Goal: Navigation & Orientation: Find specific page/section

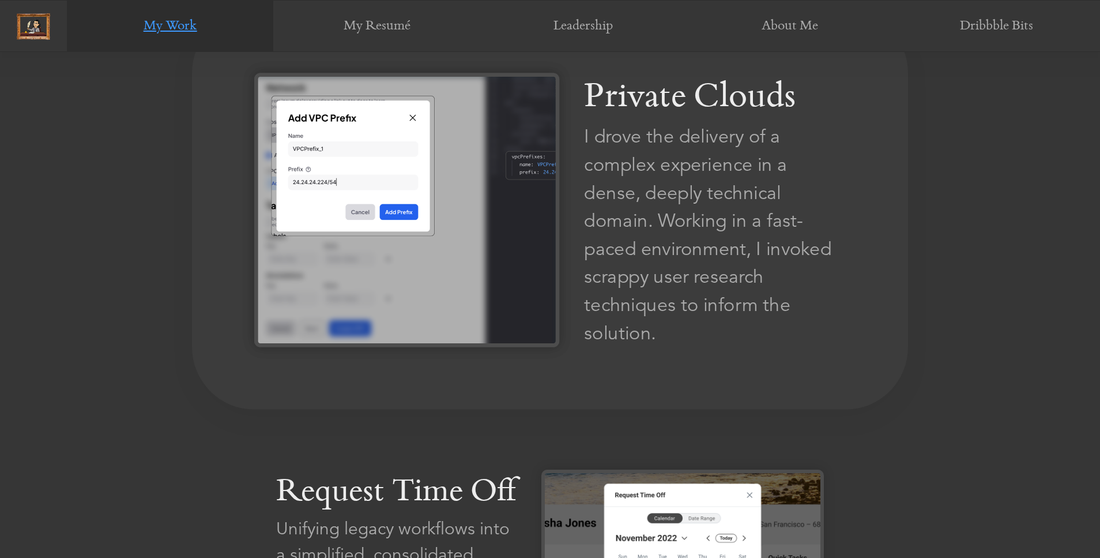
scroll to position [866, 0]
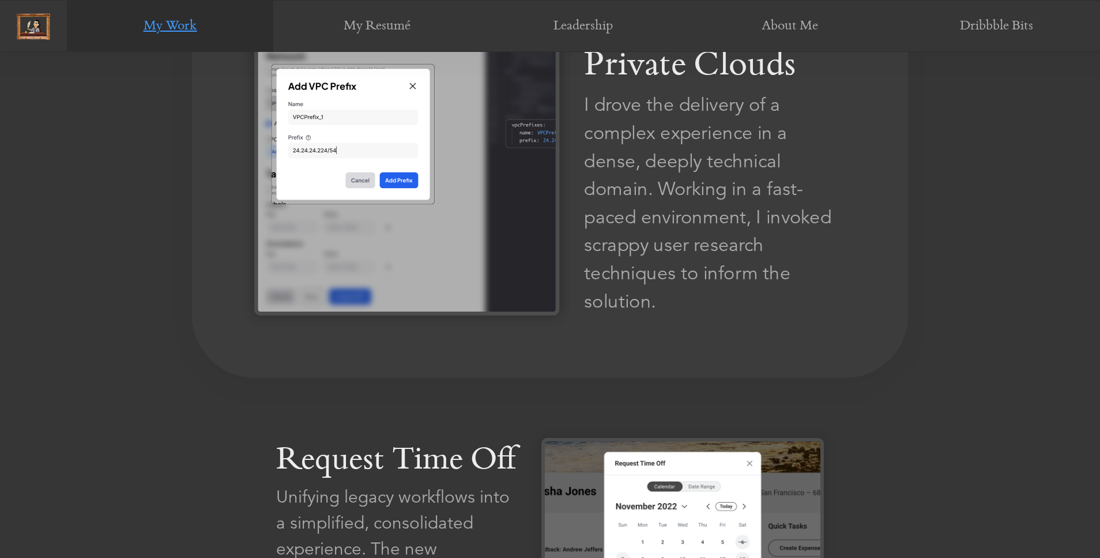
click at [459, 252] on img at bounding box center [406, 178] width 305 height 274
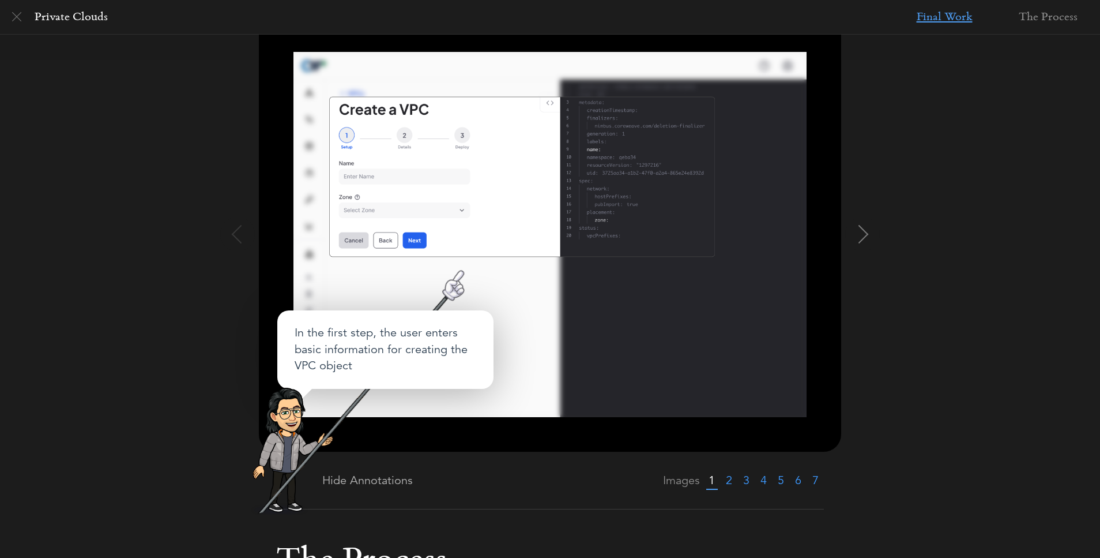
scroll to position [160, 0]
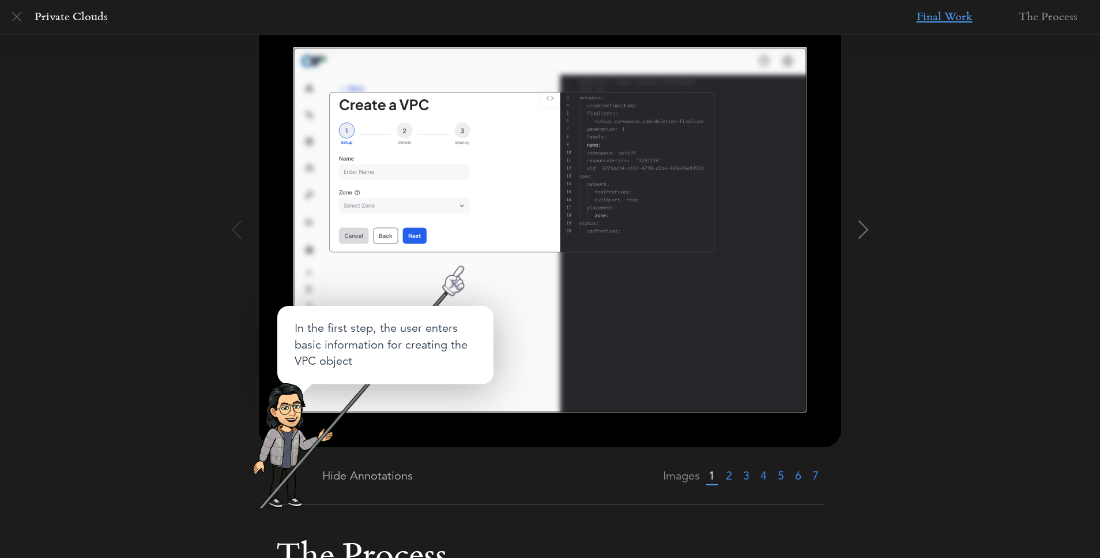
click at [434, 355] on img at bounding box center [550, 229] width 513 height 365
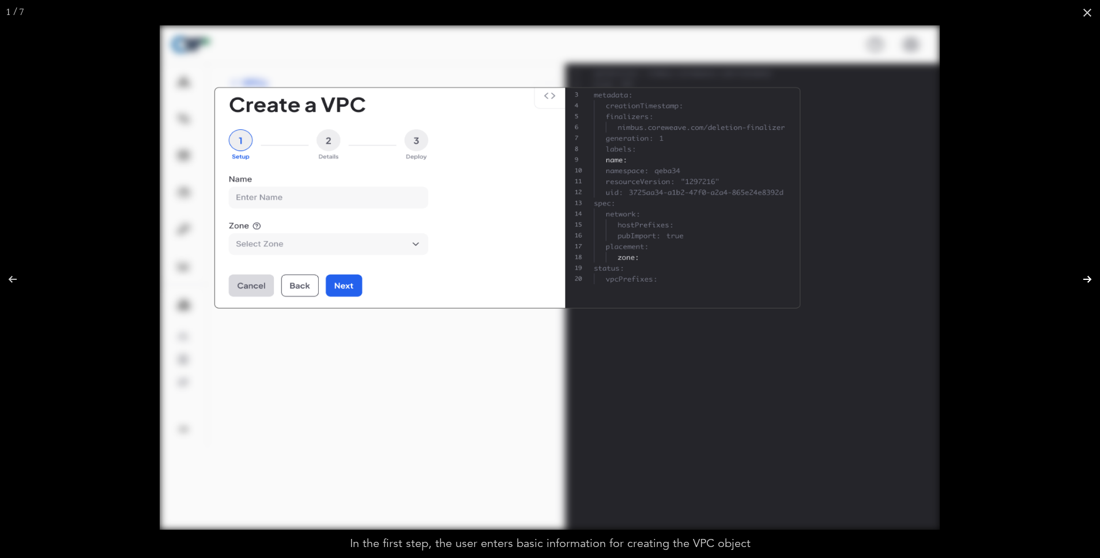
click at [1083, 277] on button at bounding box center [1080, 279] width 40 height 58
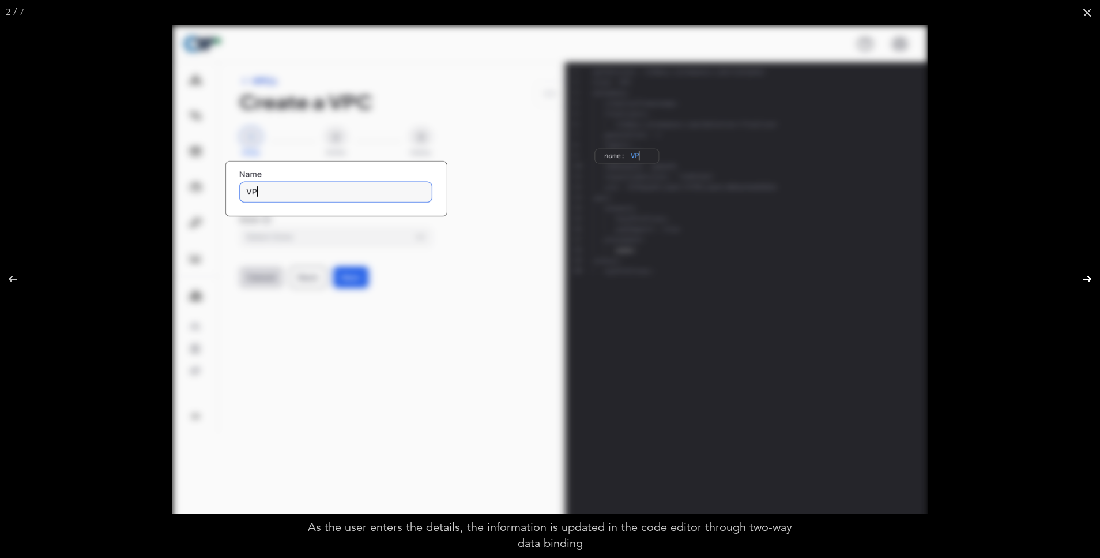
click at [1083, 277] on button at bounding box center [1080, 279] width 40 height 58
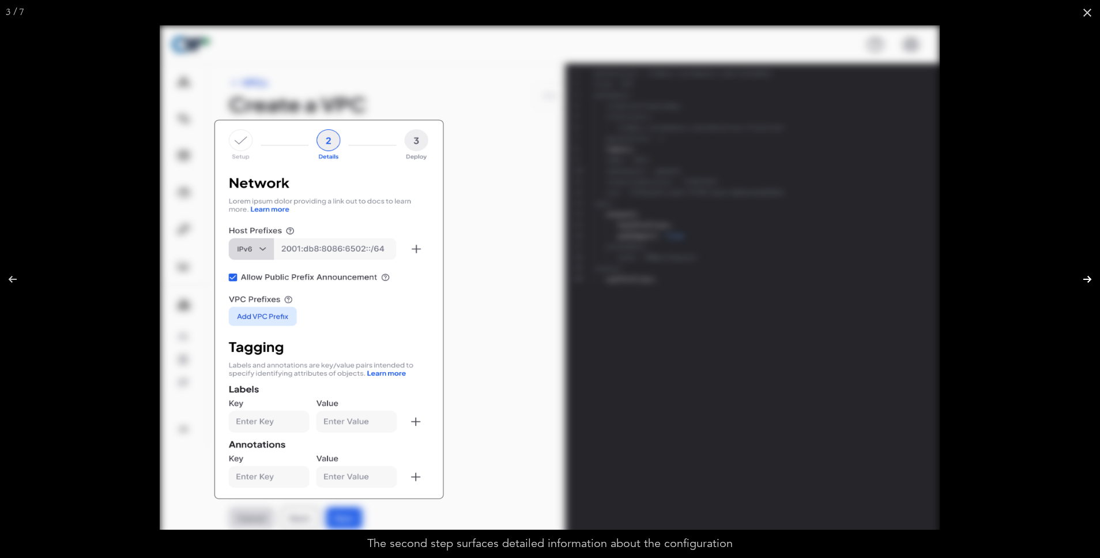
click at [1083, 277] on button at bounding box center [1080, 279] width 40 height 58
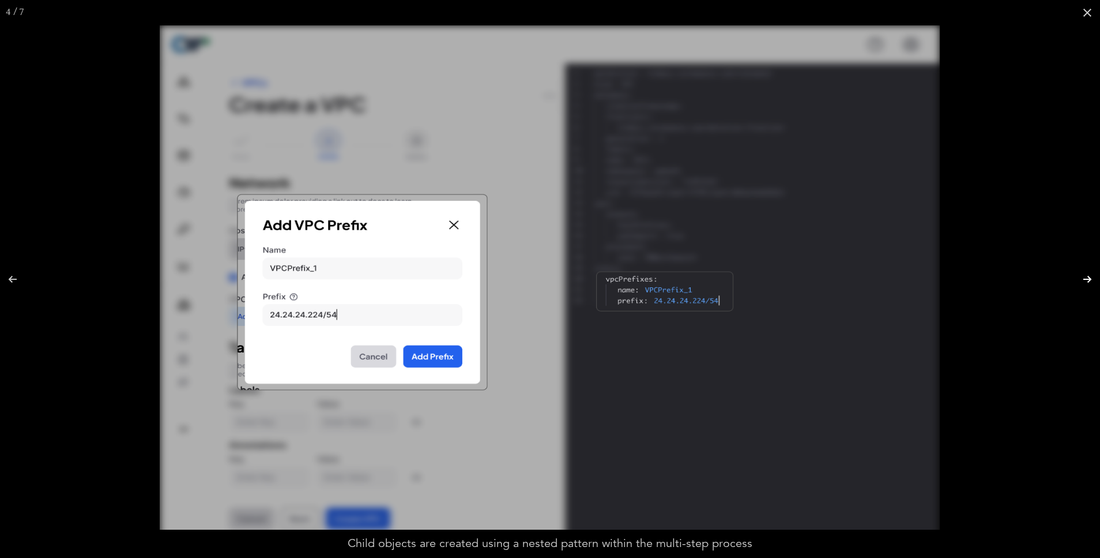
click at [1083, 277] on button at bounding box center [1080, 279] width 40 height 58
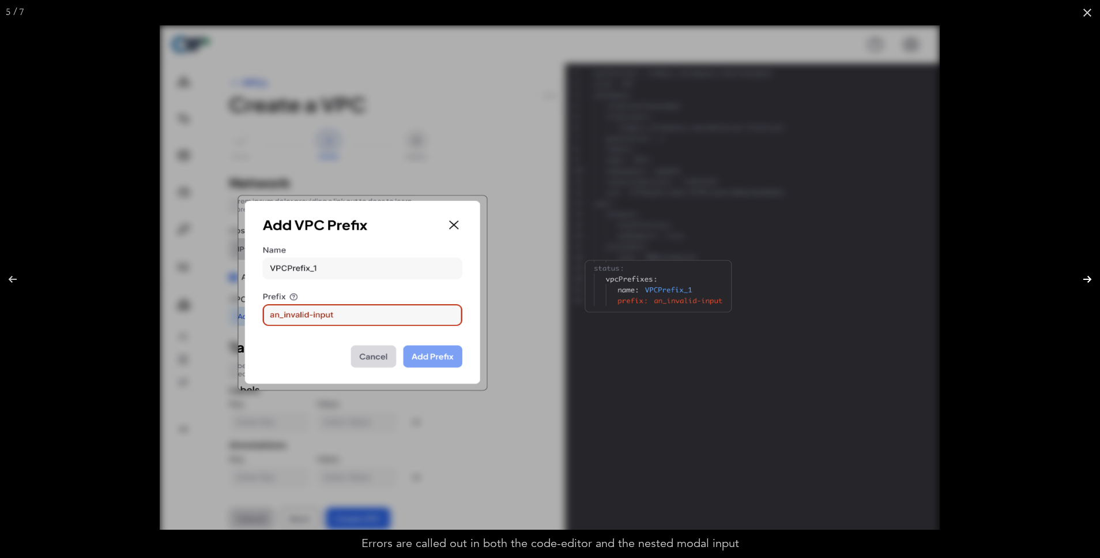
click at [1083, 277] on button at bounding box center [1080, 279] width 40 height 58
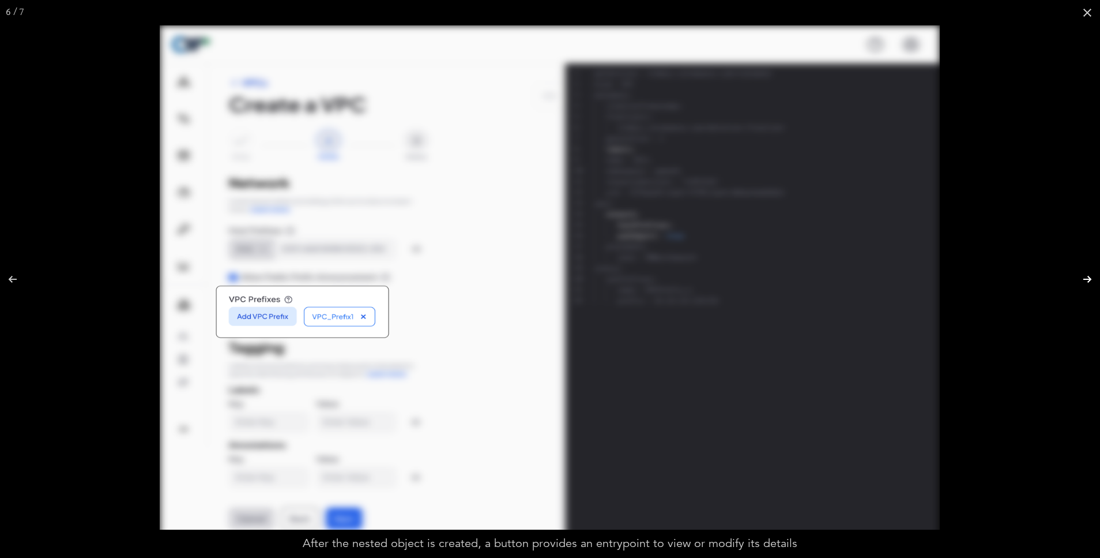
click at [1083, 277] on button at bounding box center [1080, 279] width 40 height 58
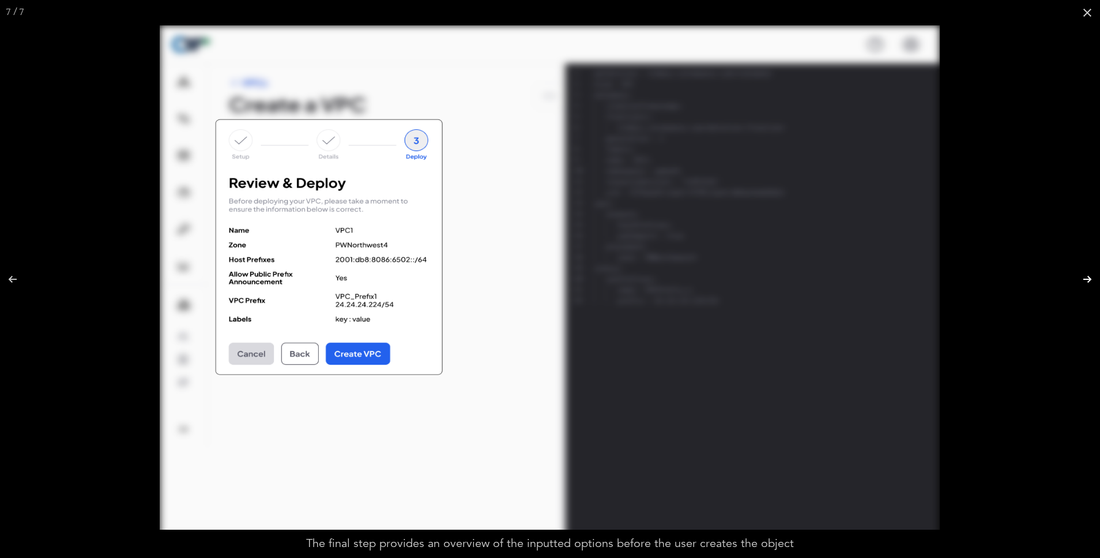
click at [1083, 277] on button at bounding box center [1080, 279] width 40 height 58
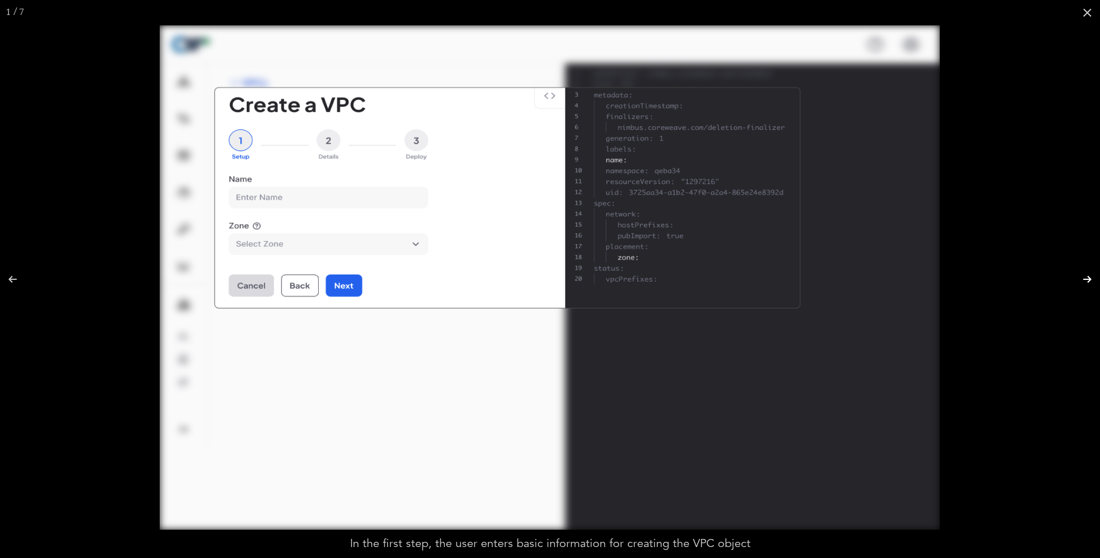
click at [1083, 277] on button at bounding box center [1080, 279] width 40 height 58
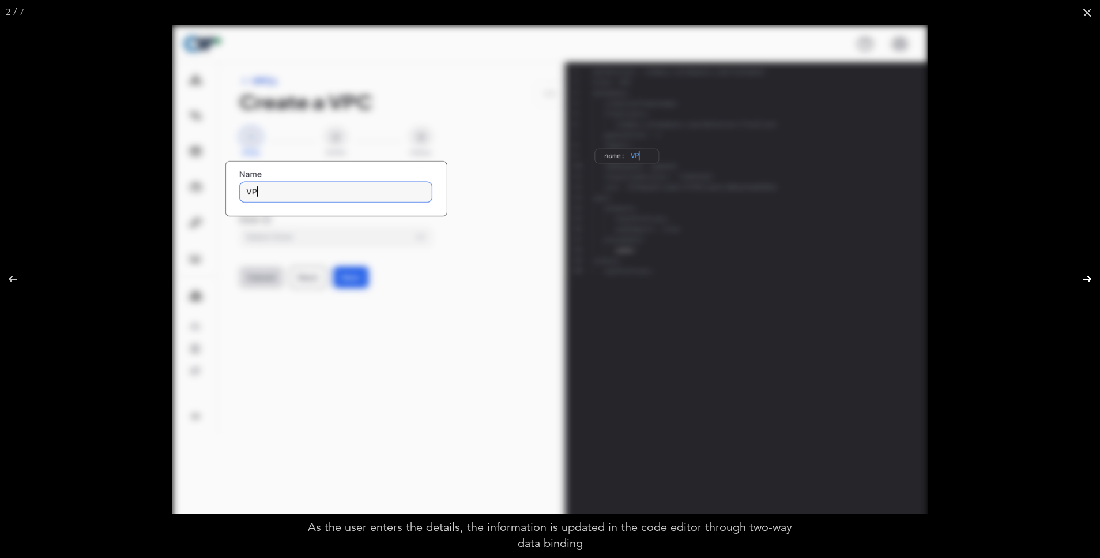
click at [1083, 277] on button at bounding box center [1080, 279] width 40 height 58
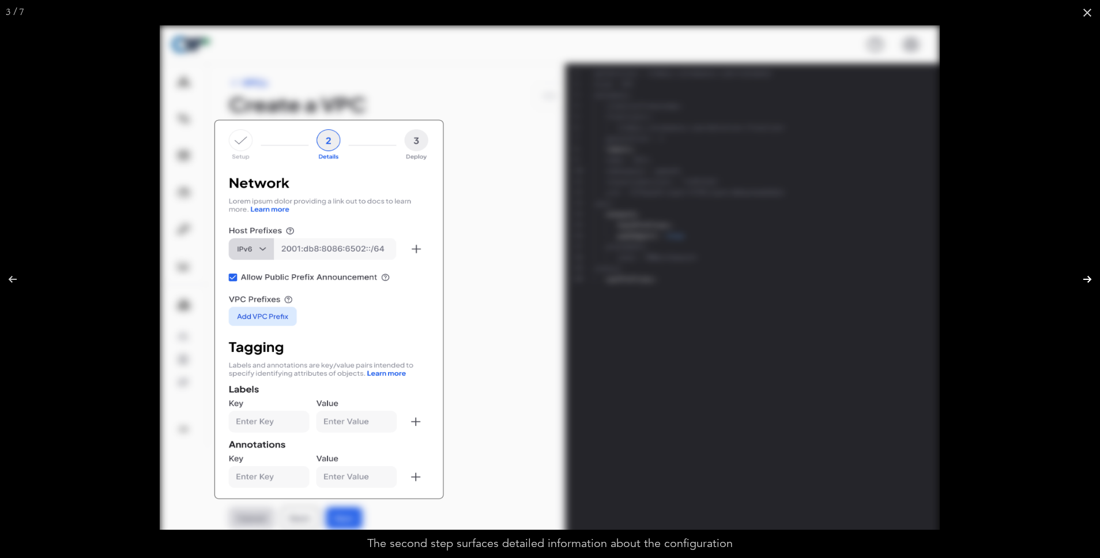
click at [1083, 277] on button at bounding box center [1080, 279] width 40 height 58
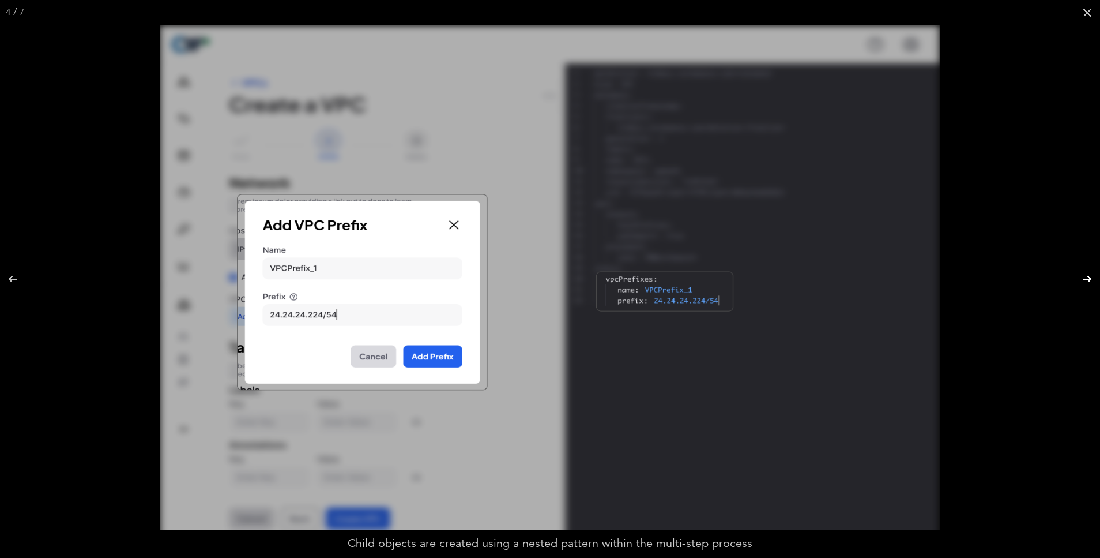
click at [1083, 277] on button at bounding box center [1080, 279] width 40 height 58
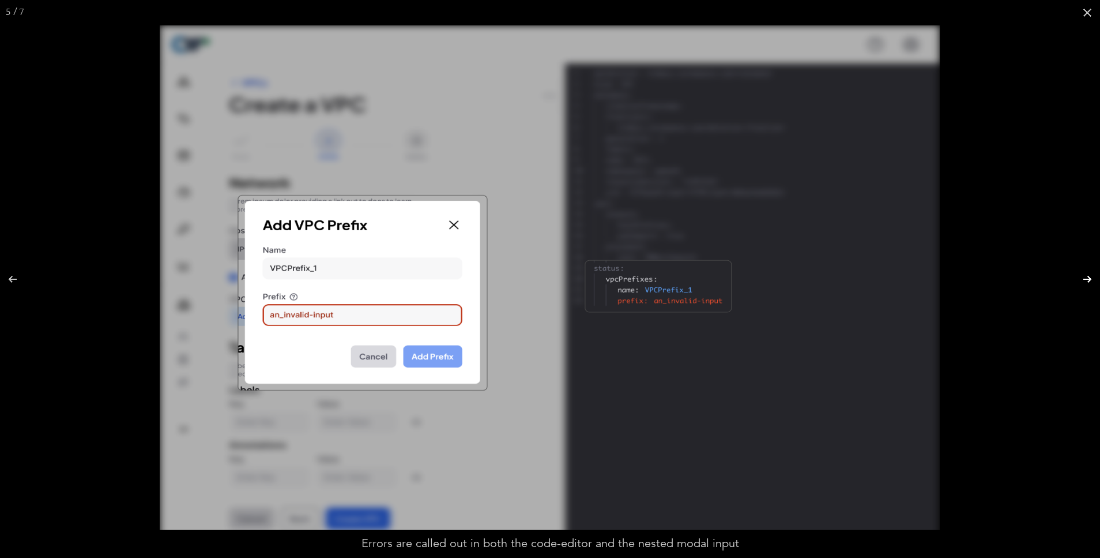
click at [1083, 277] on button at bounding box center [1080, 279] width 40 height 58
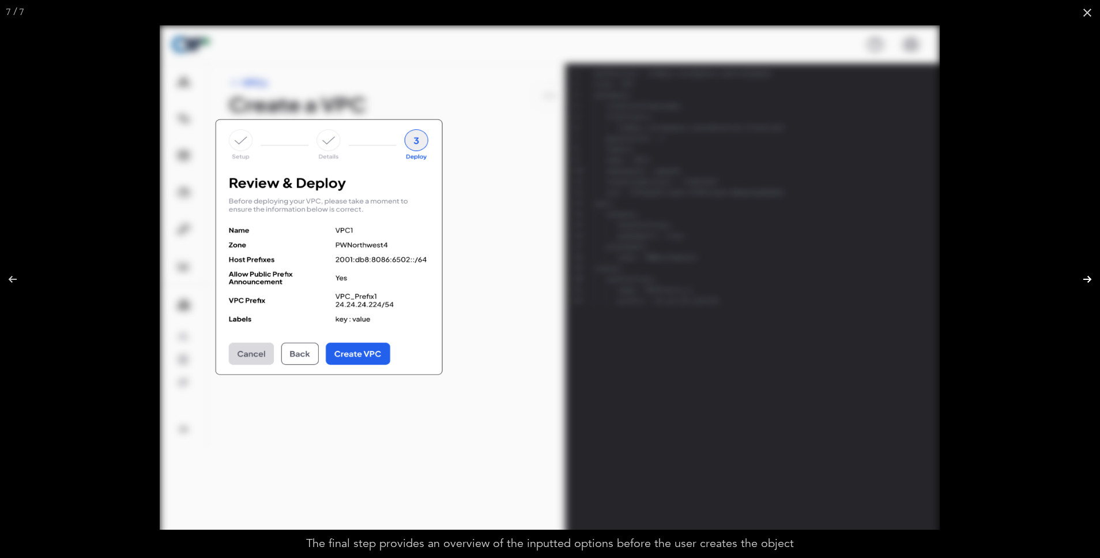
click at [1083, 277] on button at bounding box center [1080, 279] width 40 height 58
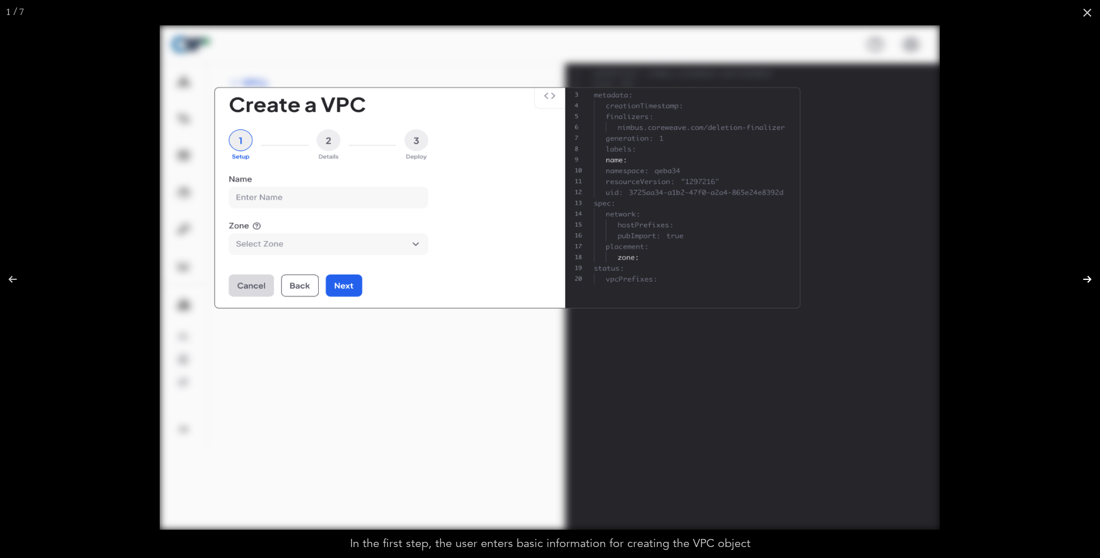
click at [1083, 277] on button at bounding box center [1080, 279] width 40 height 58
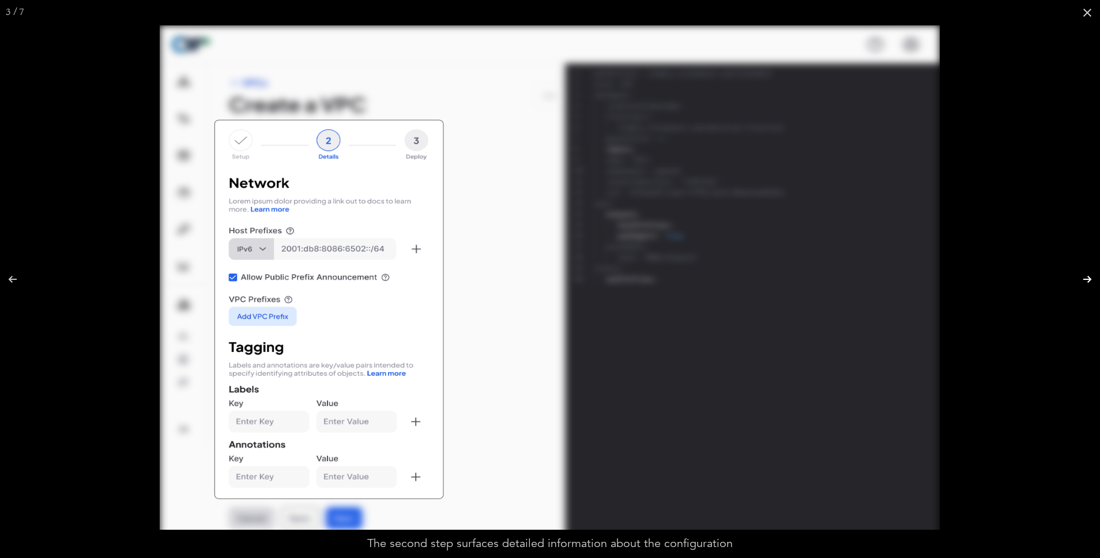
click at [1083, 277] on button at bounding box center [1080, 279] width 40 height 58
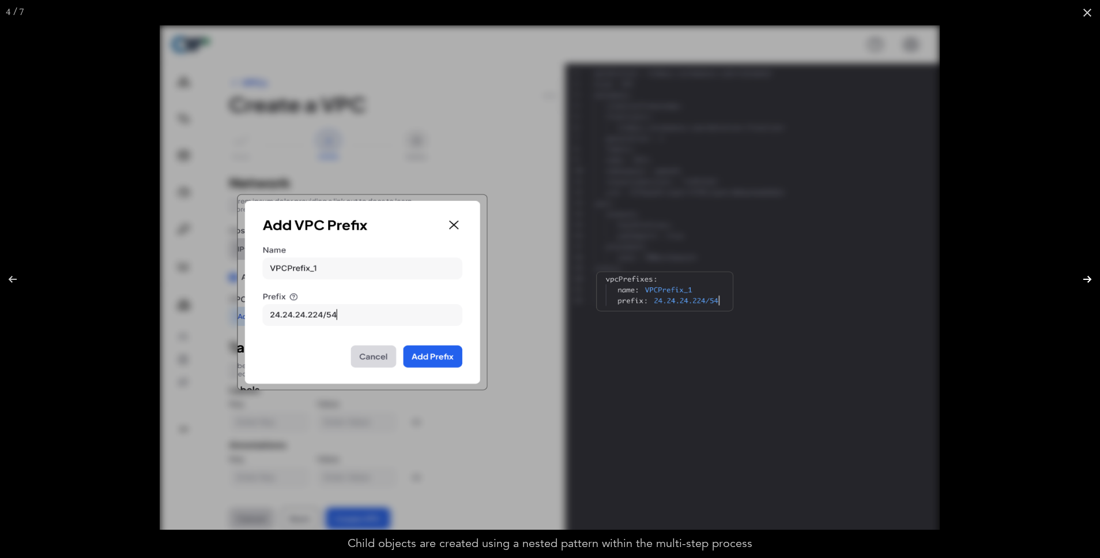
click at [1083, 277] on button at bounding box center [1080, 279] width 40 height 58
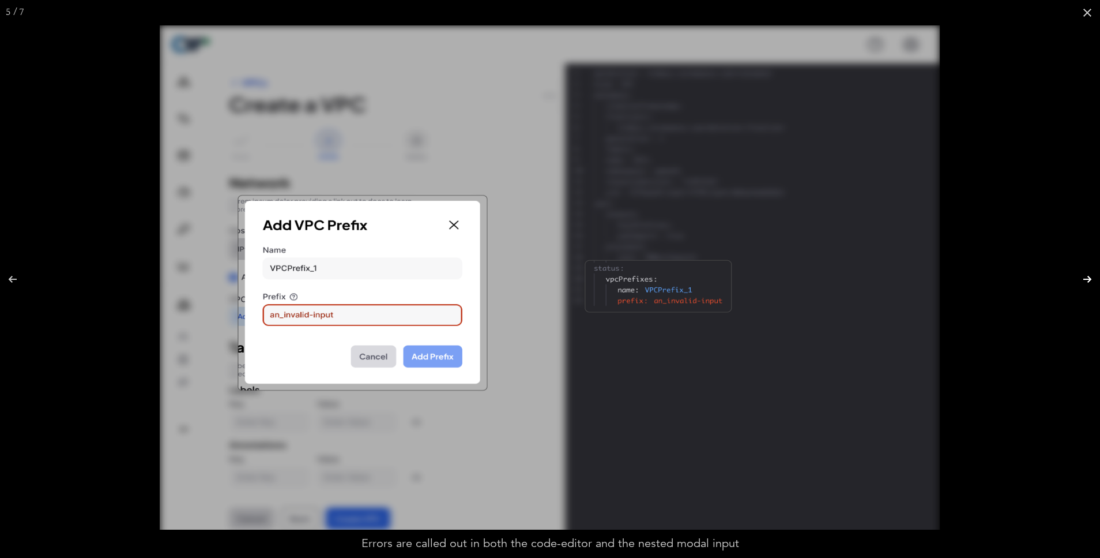
click at [1083, 277] on button at bounding box center [1080, 279] width 40 height 58
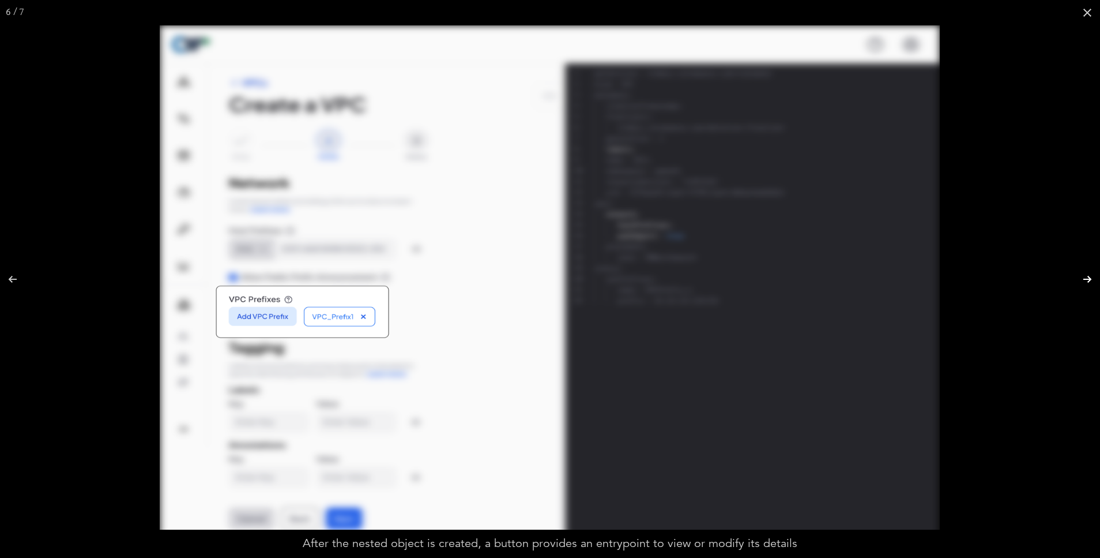
click at [1083, 277] on button at bounding box center [1080, 279] width 40 height 58
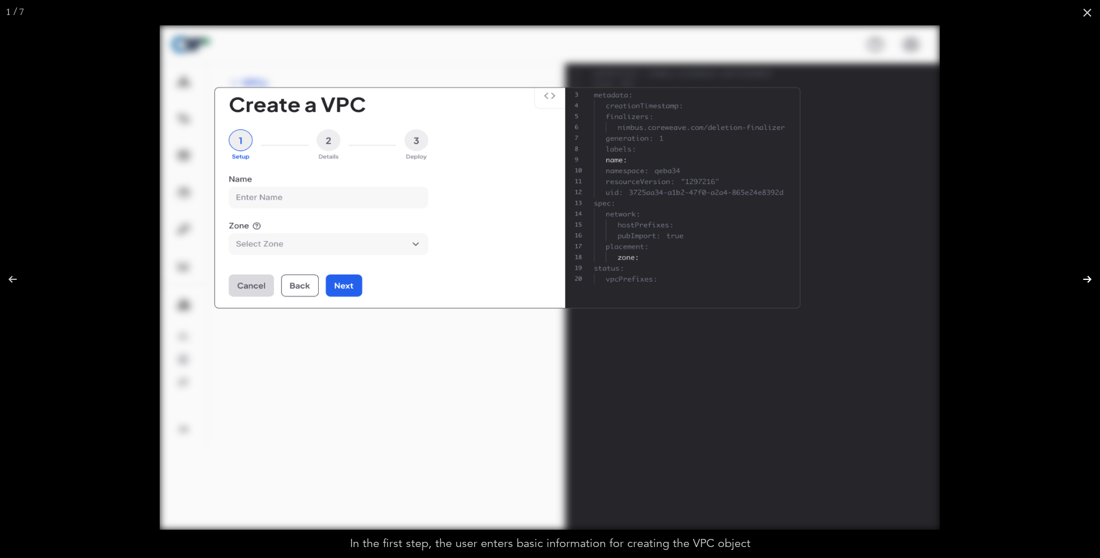
click at [1083, 277] on button at bounding box center [1080, 279] width 40 height 58
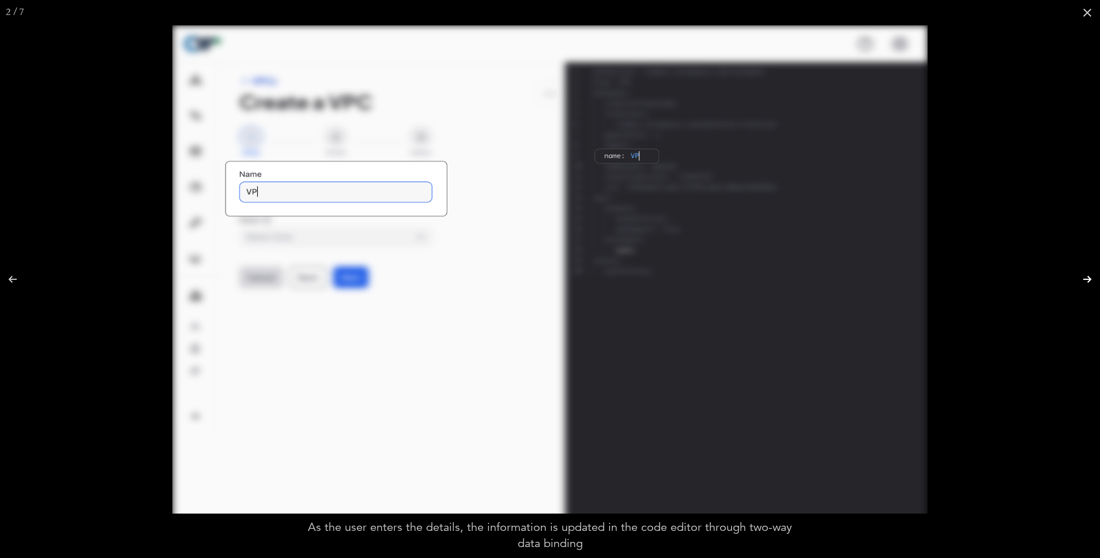
click at [1083, 277] on button at bounding box center [1080, 279] width 40 height 58
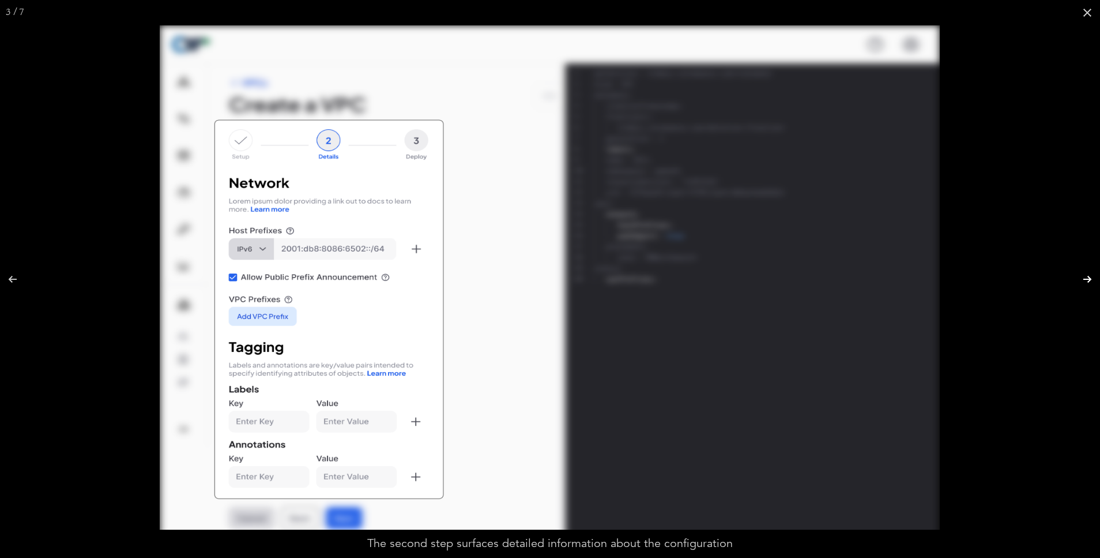
click at [1083, 277] on button at bounding box center [1080, 279] width 40 height 58
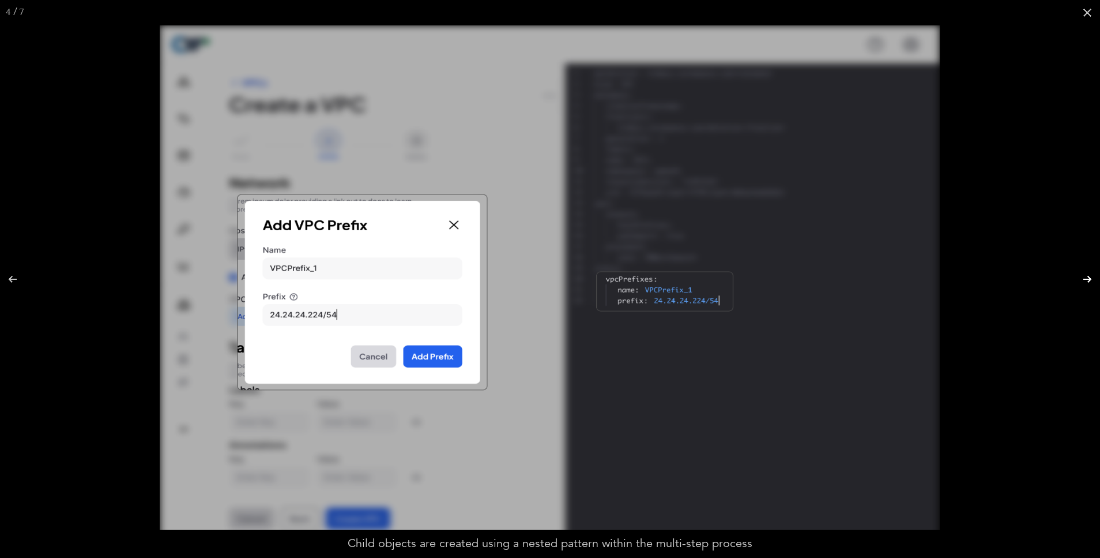
click at [1083, 277] on button at bounding box center [1080, 279] width 40 height 58
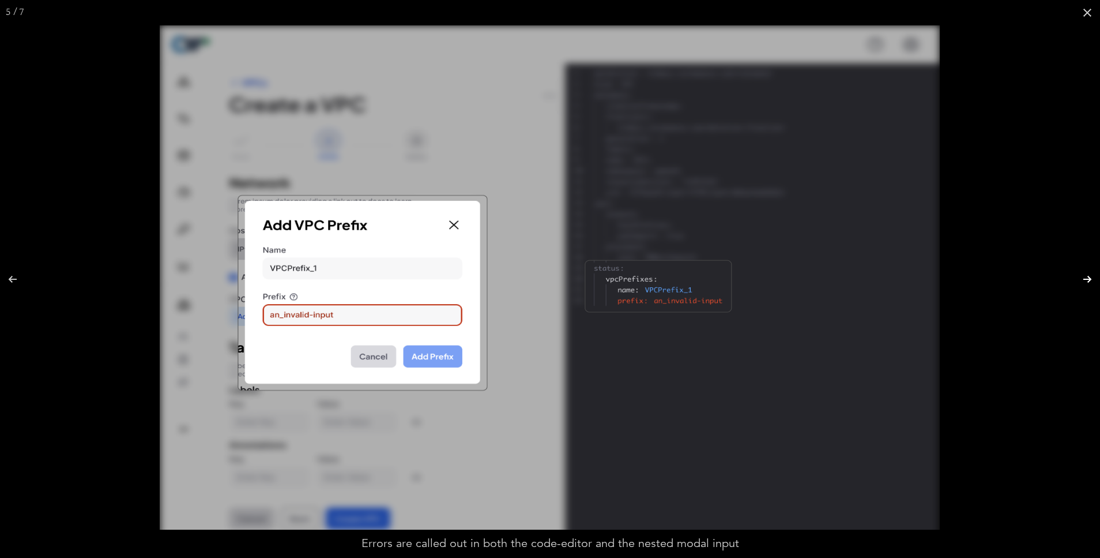
click at [1083, 277] on button at bounding box center [1080, 279] width 40 height 58
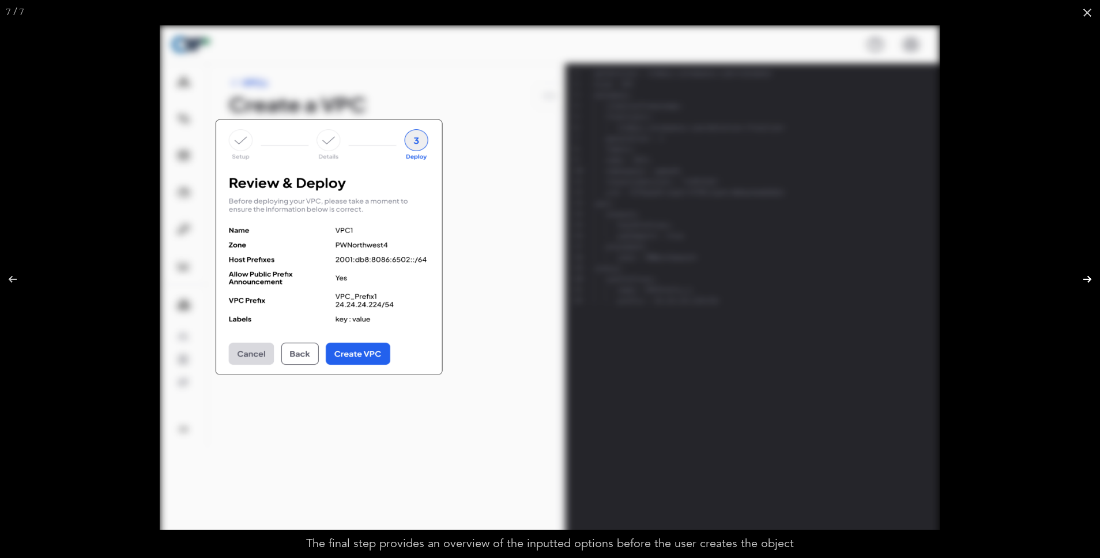
click at [1083, 277] on button at bounding box center [1080, 279] width 40 height 58
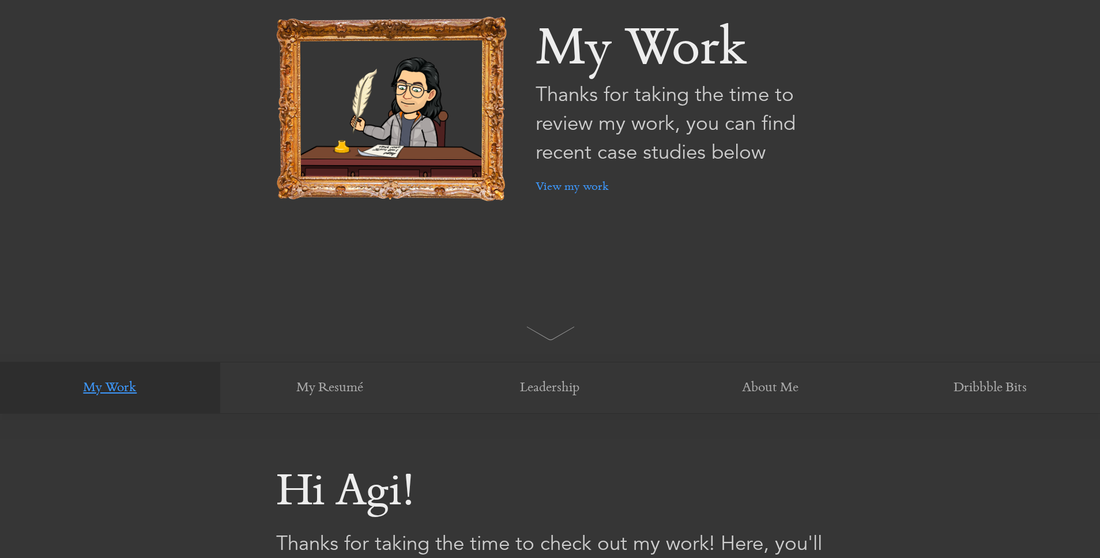
scroll to position [0, 0]
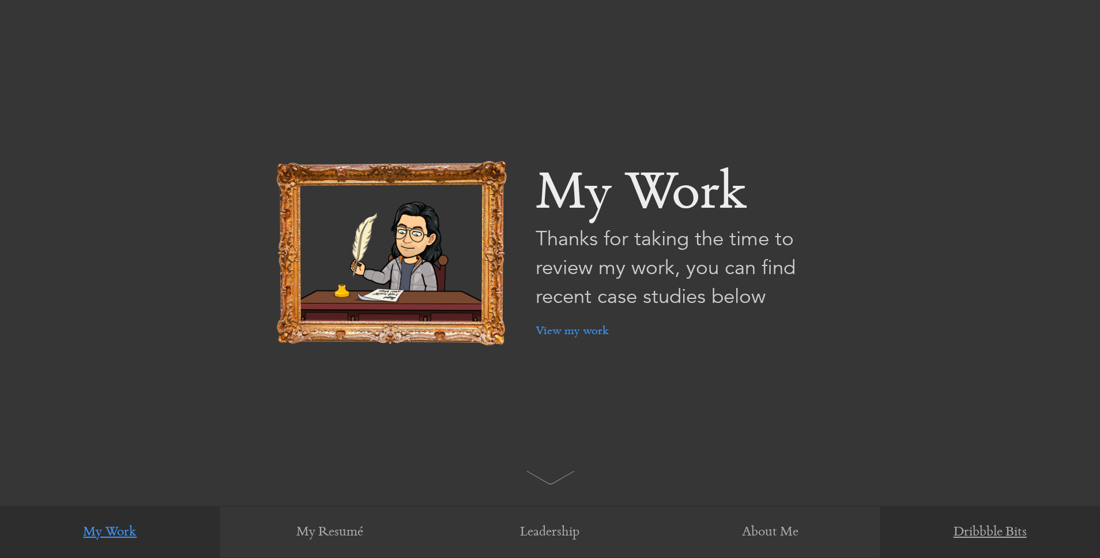
click at [992, 516] on link "Dribbble Bits" at bounding box center [990, 532] width 220 height 52
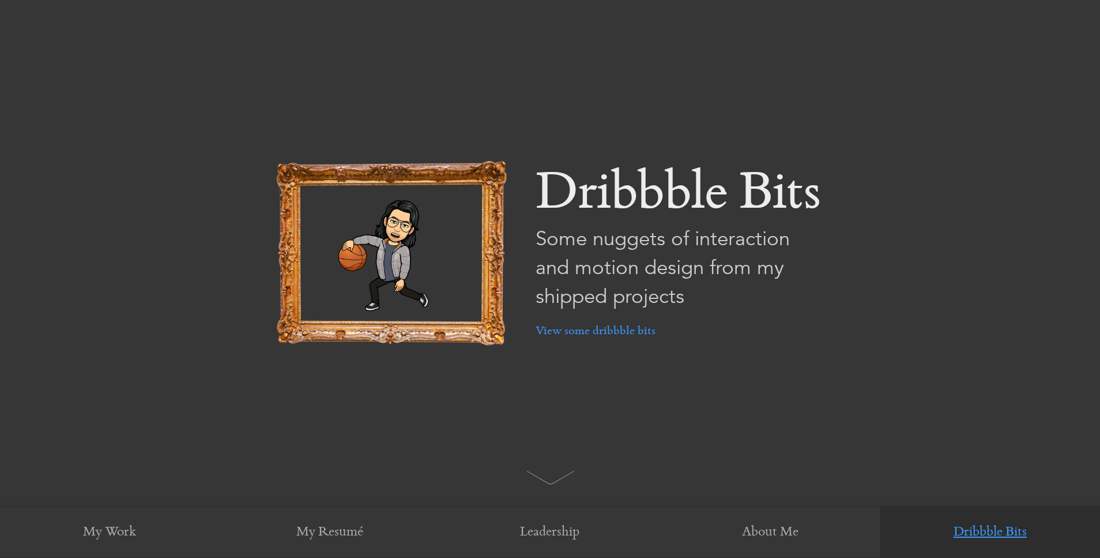
scroll to position [1, 0]
click at [610, 333] on link "View some dribbble bits" at bounding box center [596, 330] width 120 height 40
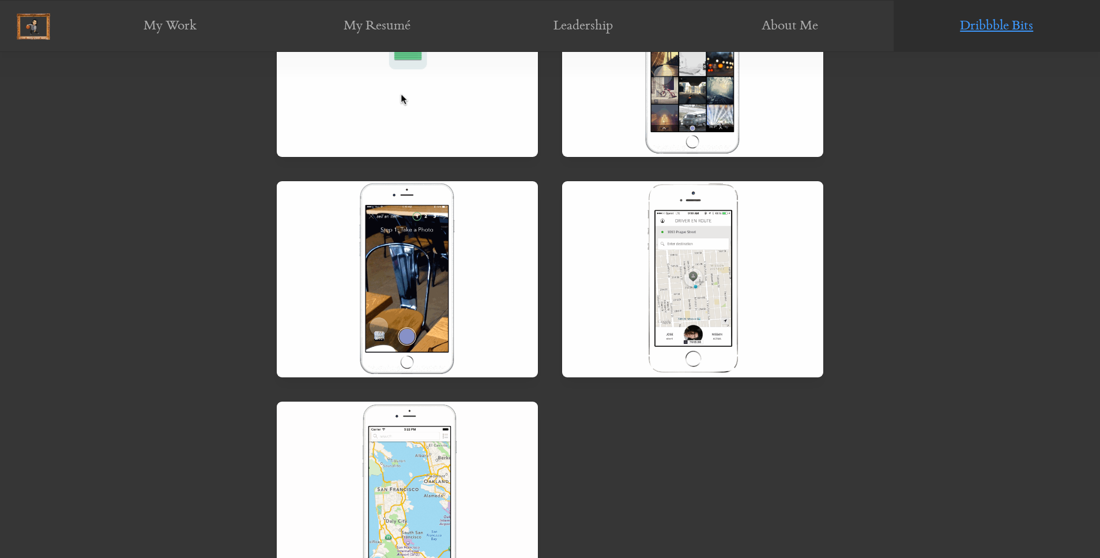
scroll to position [1424, 0]
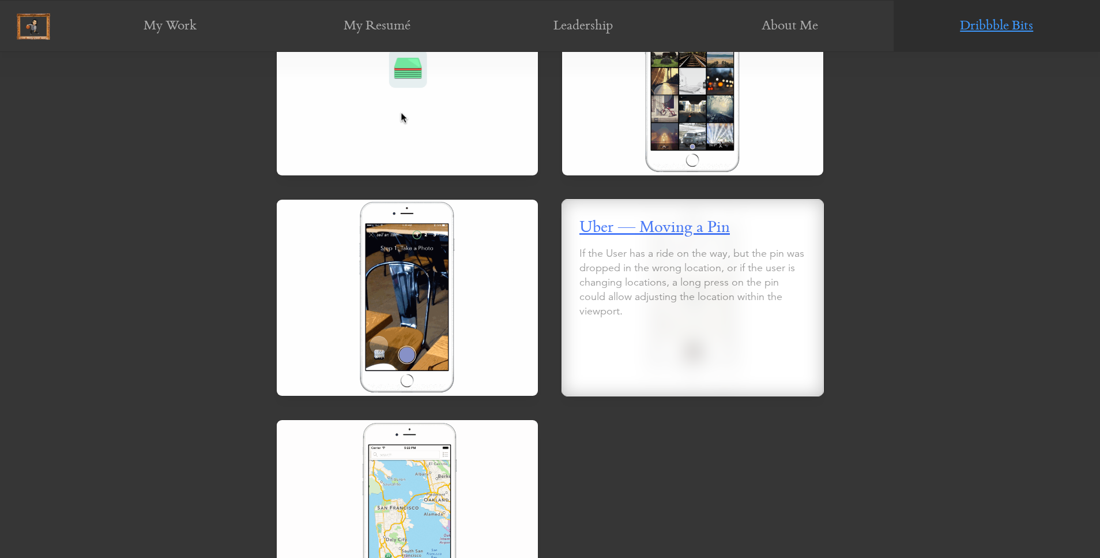
click at [686, 233] on span "Uber — Moving a Pin" at bounding box center [655, 228] width 151 height 17
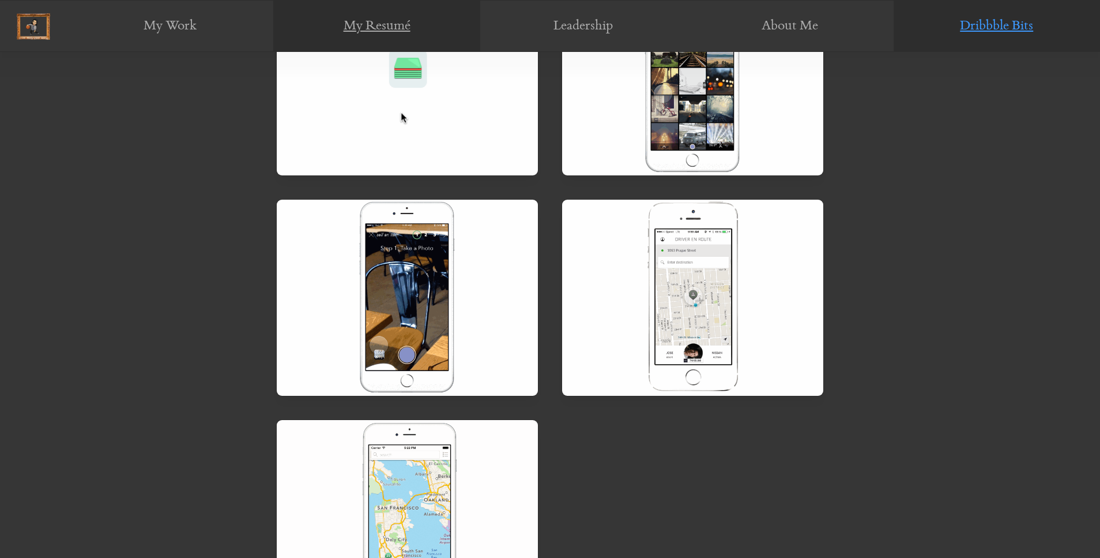
click at [382, 28] on link "My Resumé" at bounding box center [376, 27] width 206 height 52
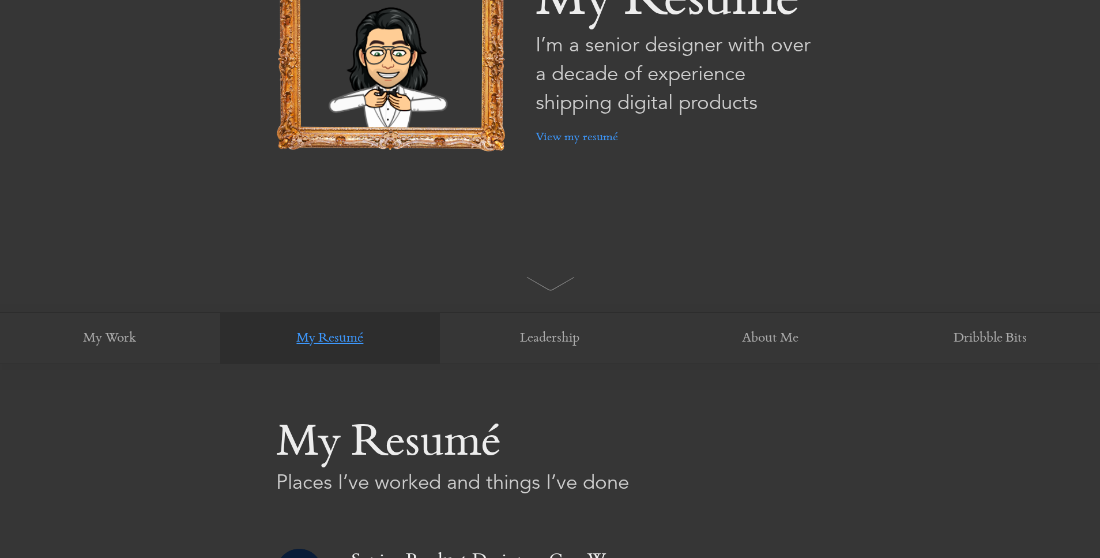
scroll to position [228, 0]
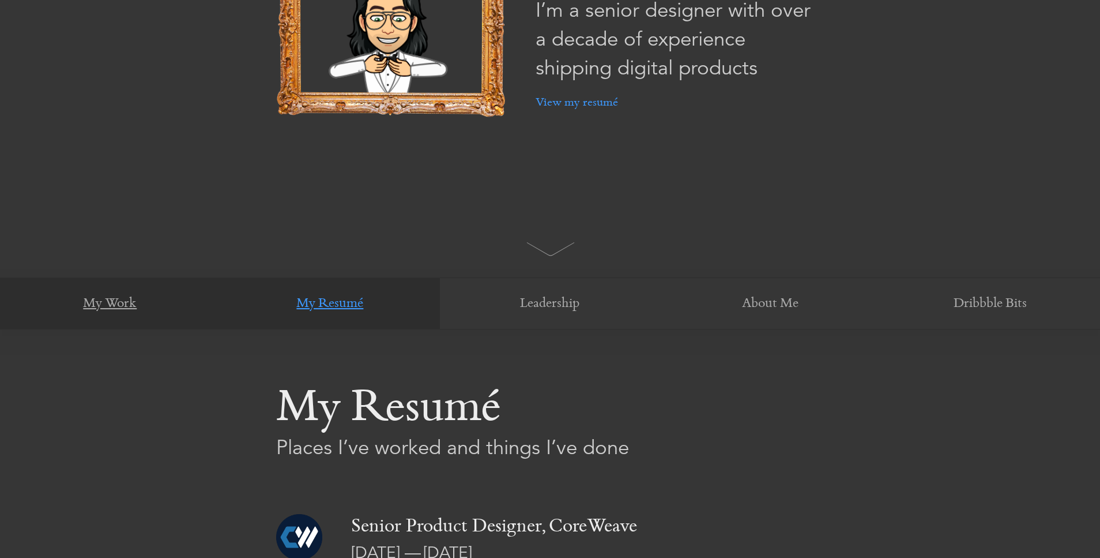
click at [144, 299] on link "My Work" at bounding box center [110, 304] width 220 height 52
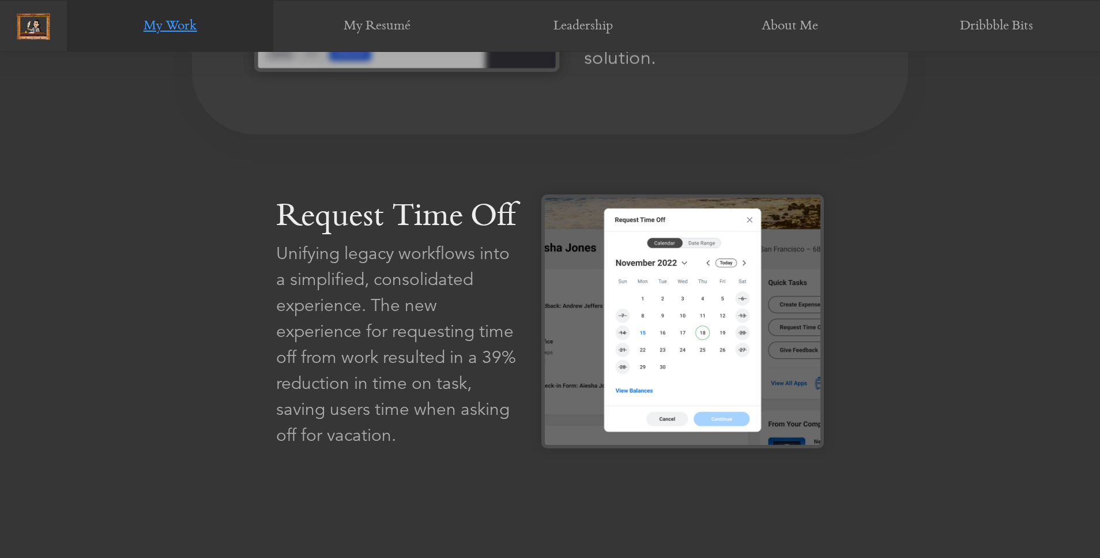
scroll to position [1137, 0]
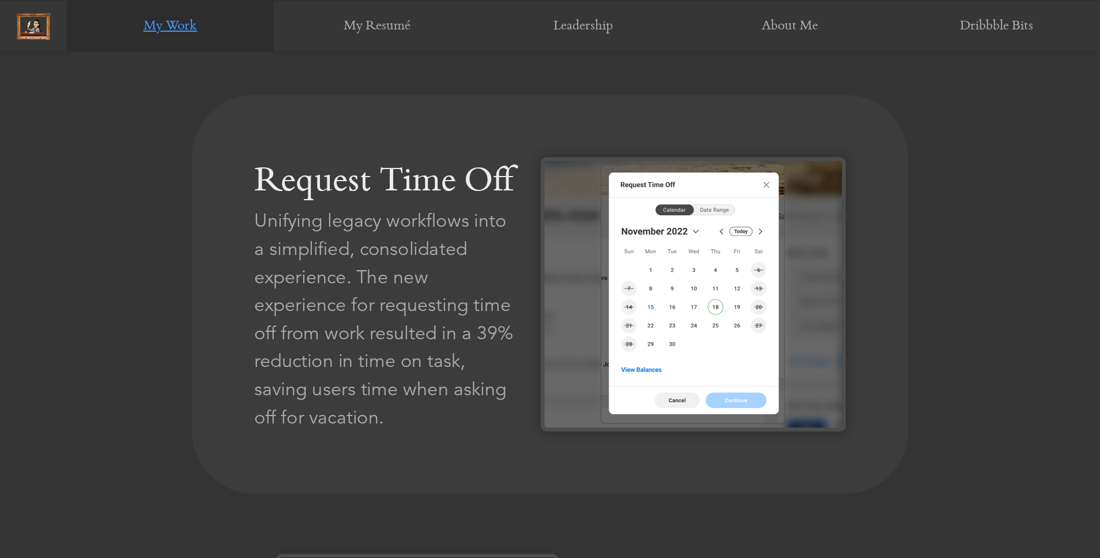
click at [702, 281] on img at bounding box center [693, 294] width 305 height 274
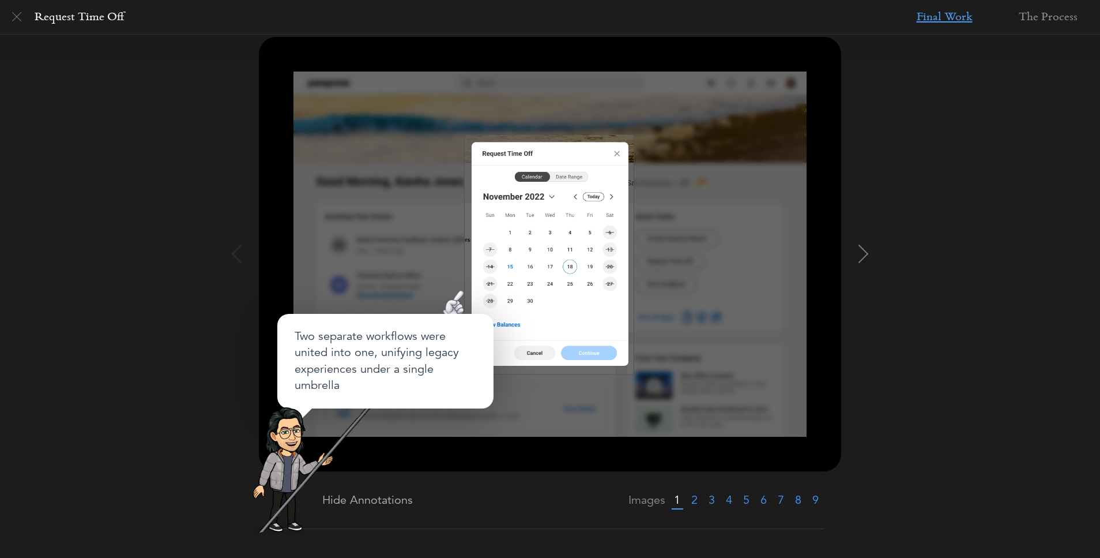
scroll to position [204, 0]
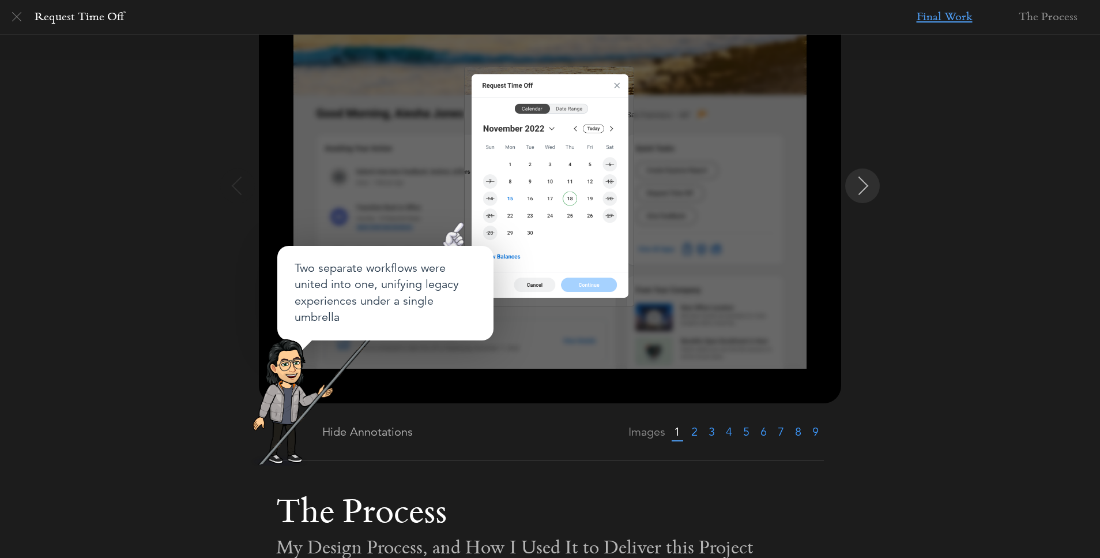
click at [866, 186] on img at bounding box center [864, 185] width 18 height 18
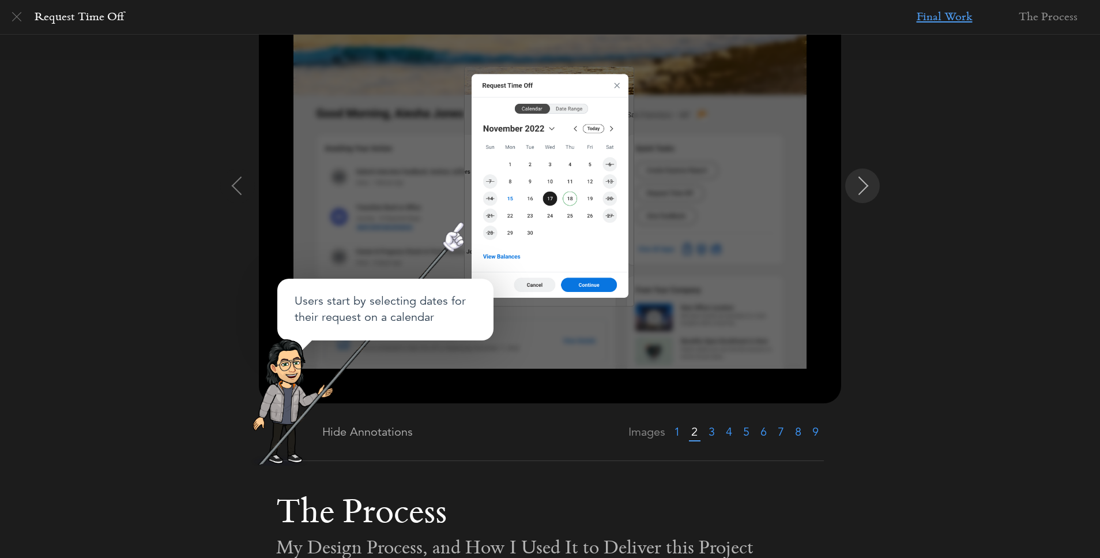
click at [866, 186] on img at bounding box center [864, 185] width 18 height 18
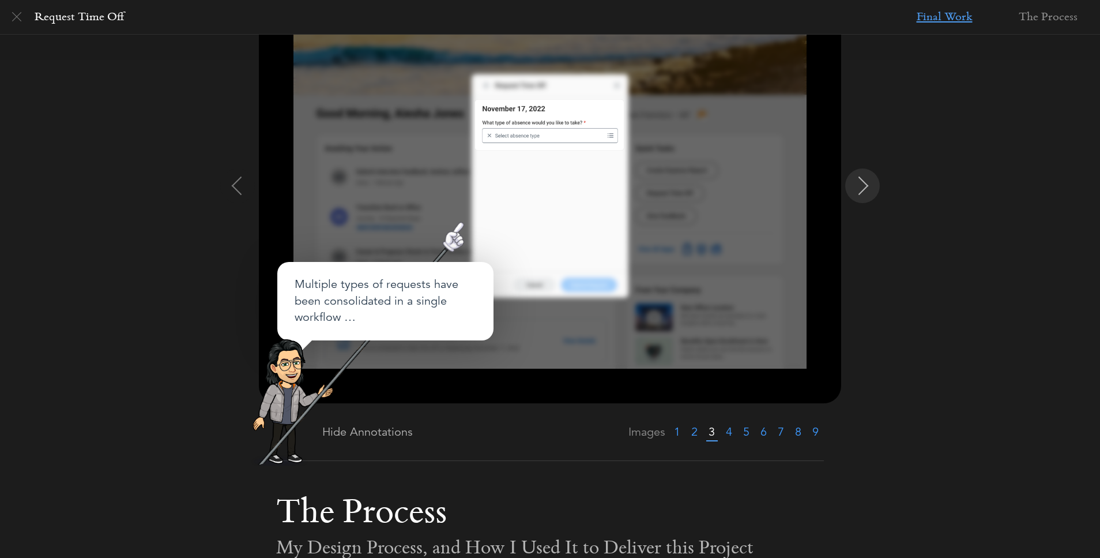
click at [866, 186] on img at bounding box center [864, 185] width 18 height 18
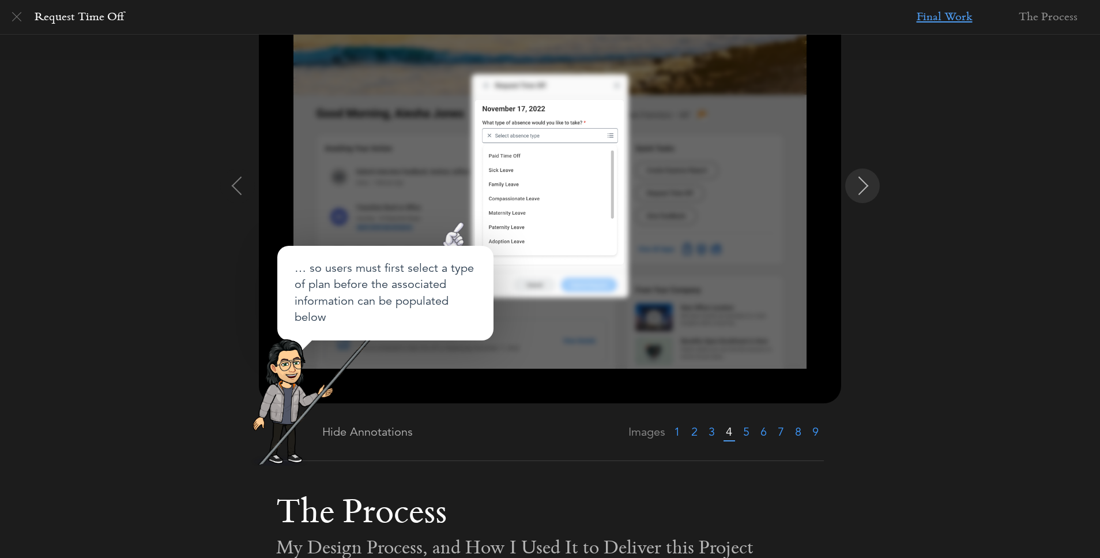
click at [866, 186] on img at bounding box center [864, 185] width 18 height 18
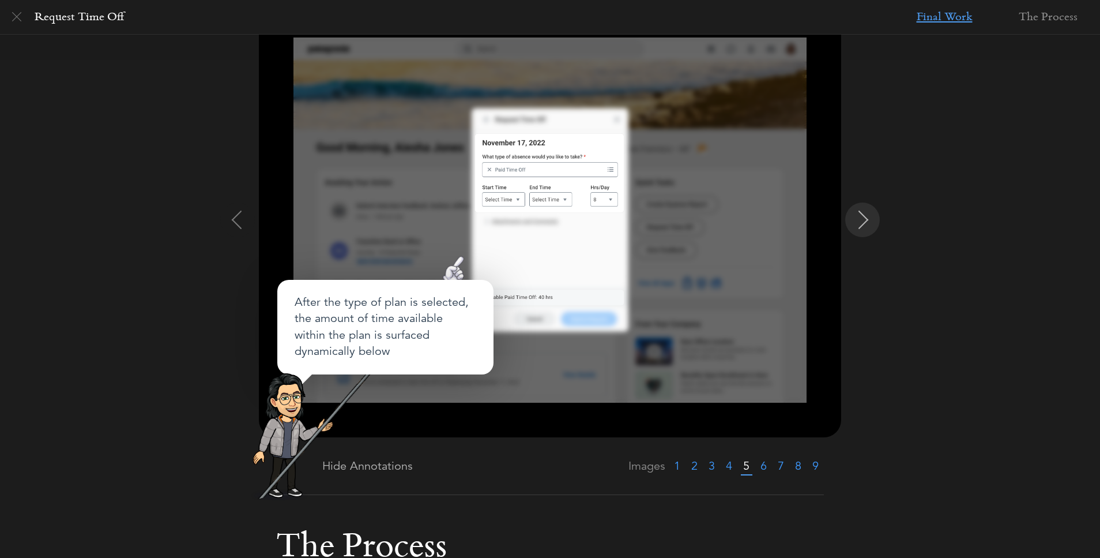
scroll to position [157, 0]
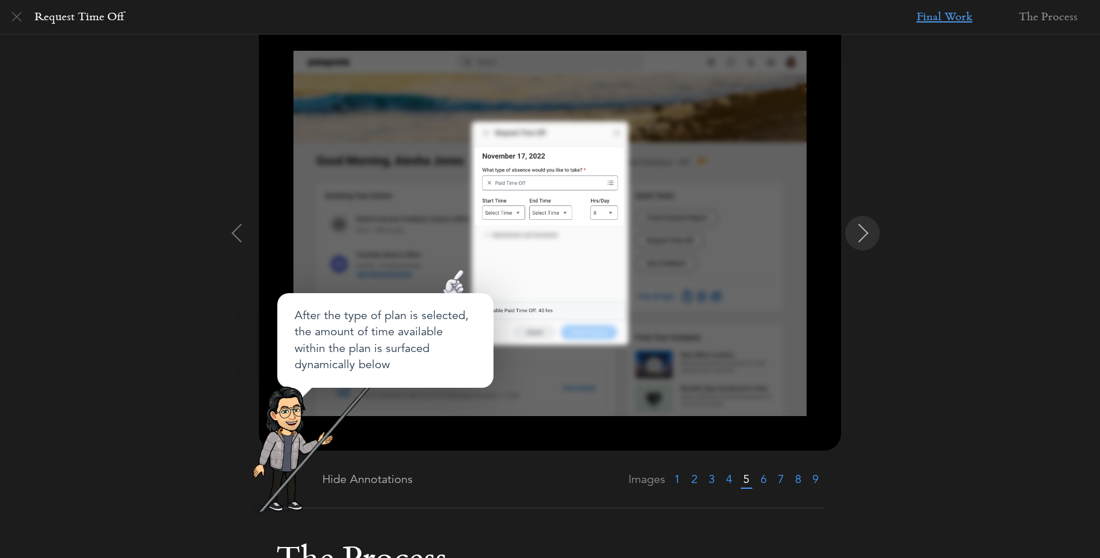
click at [870, 238] on img at bounding box center [864, 233] width 18 height 18
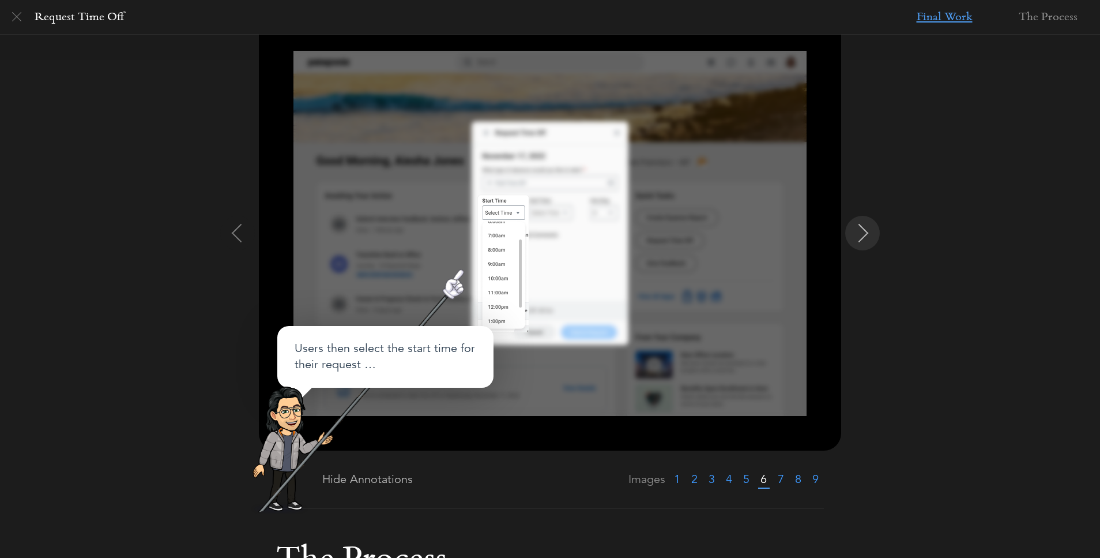
click at [870, 238] on img at bounding box center [864, 233] width 18 height 18
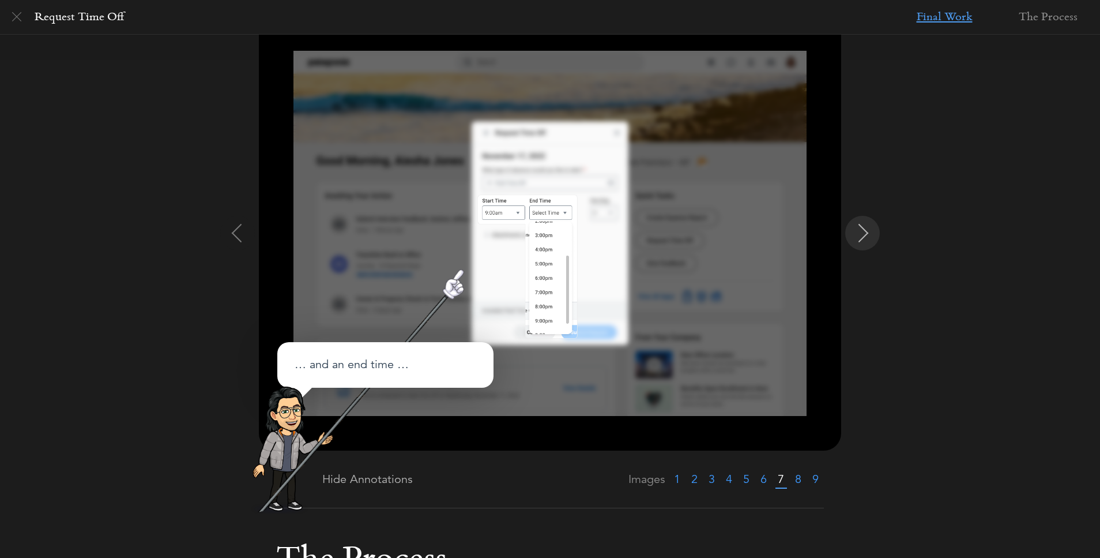
click at [870, 238] on img at bounding box center [864, 233] width 18 height 18
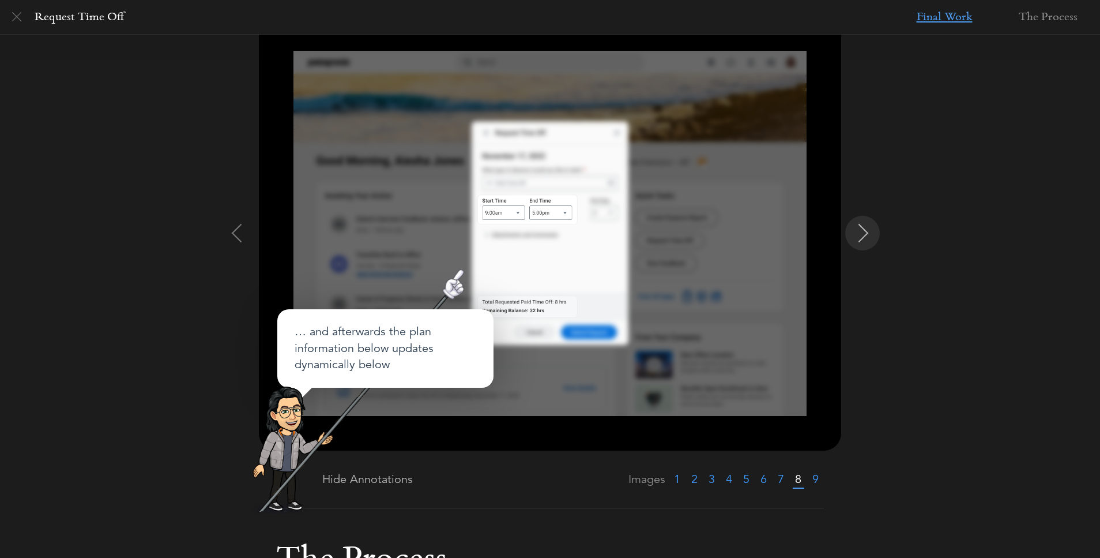
click at [870, 238] on img at bounding box center [864, 233] width 18 height 18
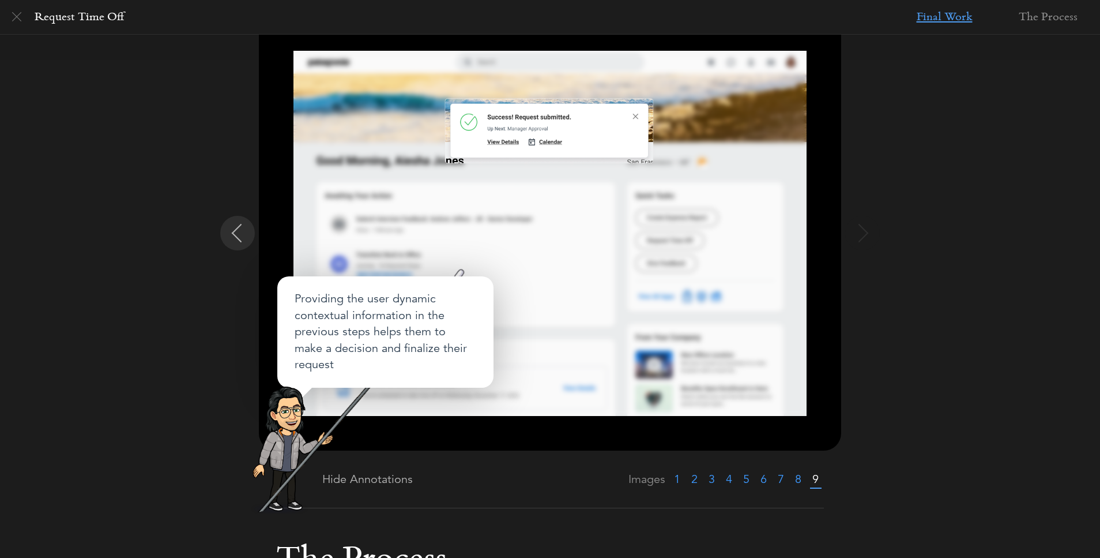
click at [236, 243] on button at bounding box center [237, 233] width 35 height 35
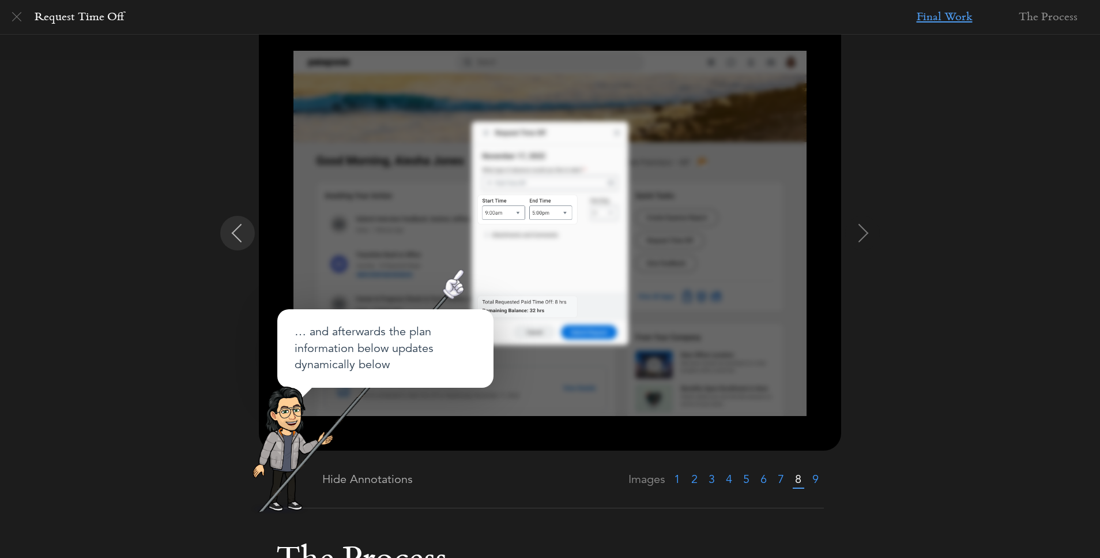
click at [236, 243] on button at bounding box center [237, 233] width 35 height 35
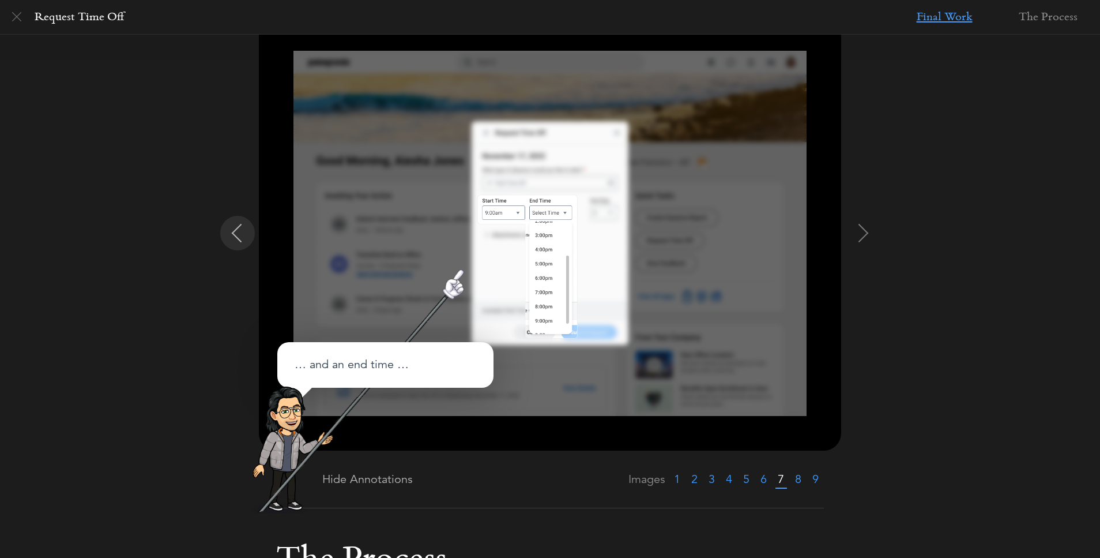
click at [236, 243] on button at bounding box center [237, 233] width 35 height 35
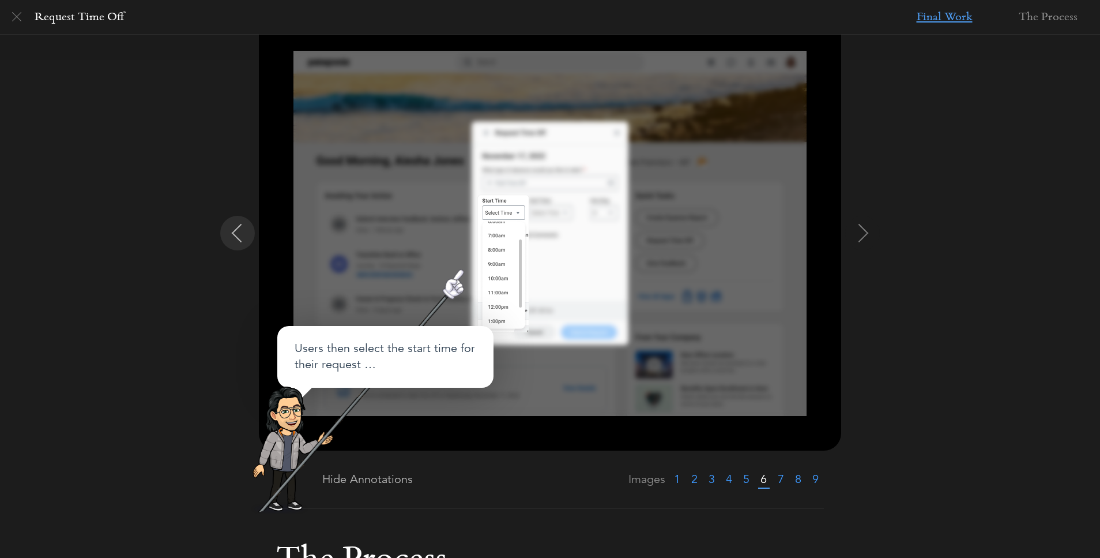
click at [236, 243] on button at bounding box center [237, 233] width 35 height 35
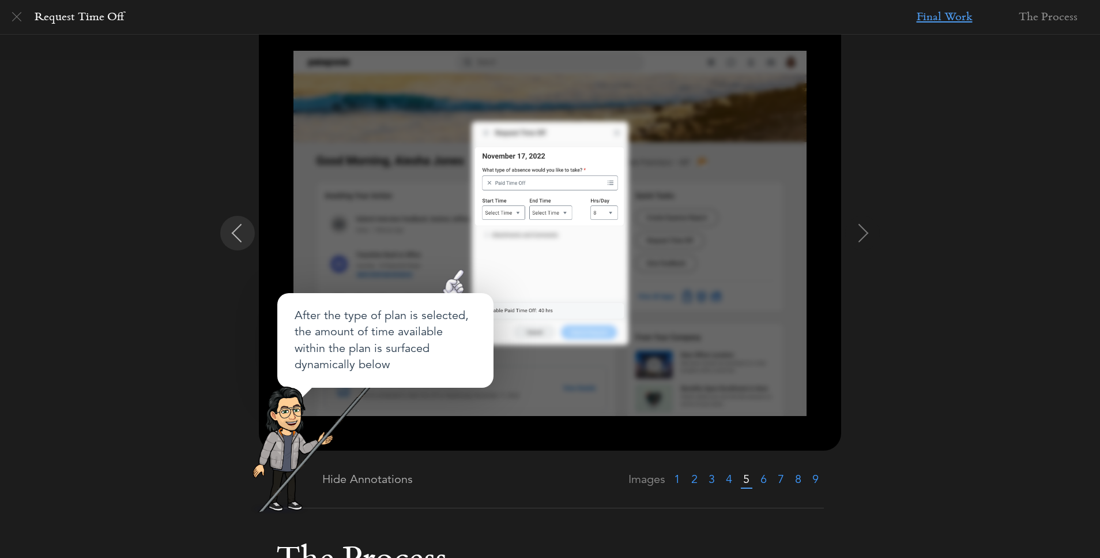
click at [236, 243] on button at bounding box center [237, 233] width 35 height 35
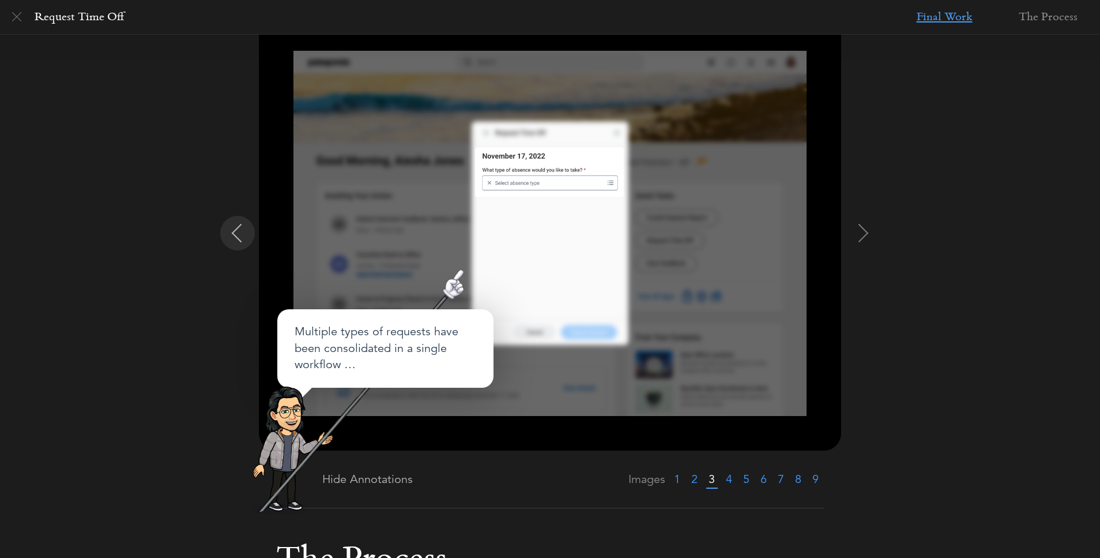
click at [236, 243] on button at bounding box center [237, 233] width 35 height 35
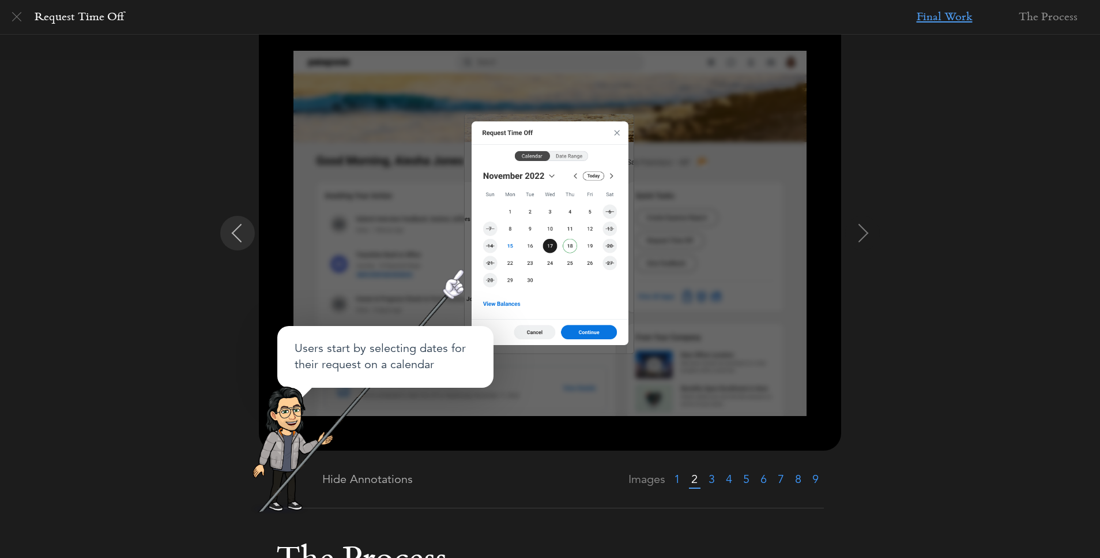
click at [236, 243] on button at bounding box center [237, 233] width 35 height 35
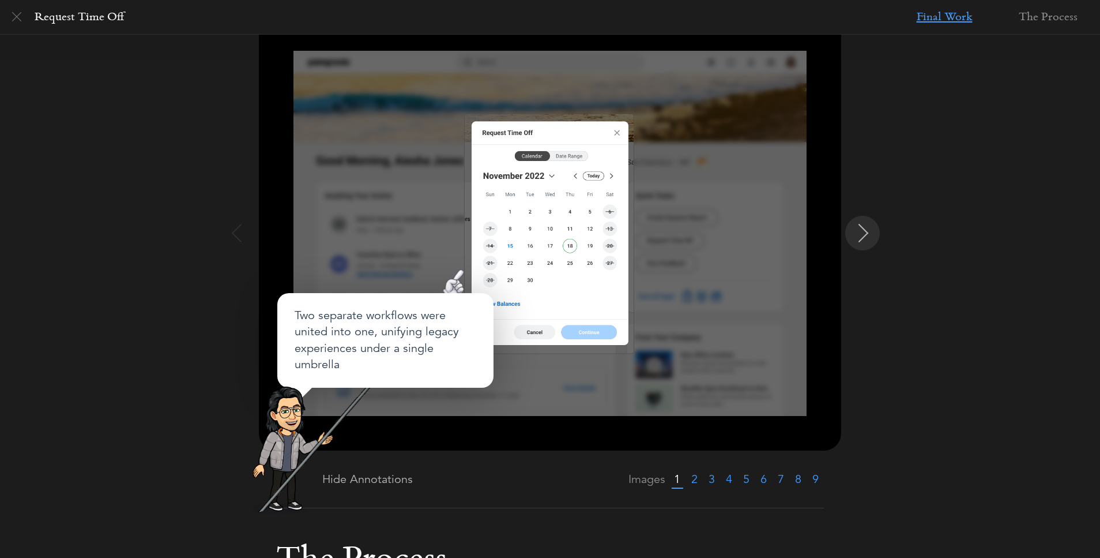
click at [862, 239] on img at bounding box center [864, 233] width 18 height 18
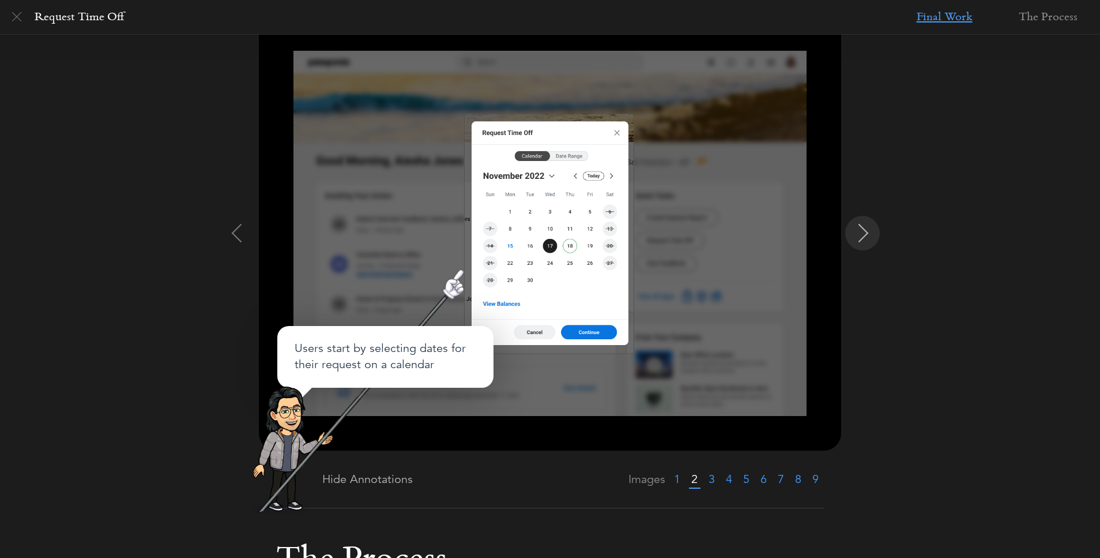
click at [862, 239] on img at bounding box center [864, 233] width 18 height 18
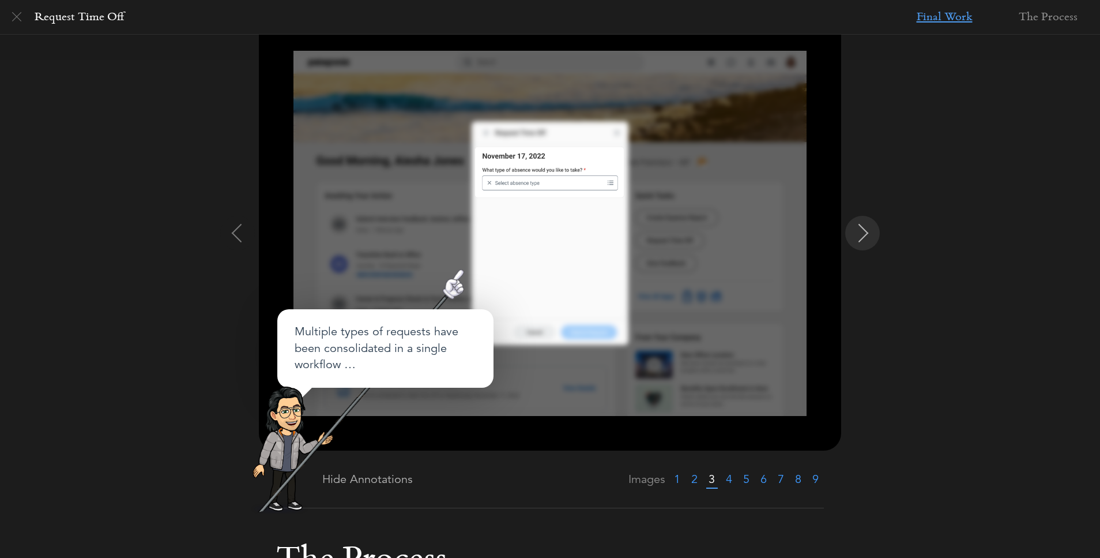
click at [862, 239] on img at bounding box center [864, 233] width 18 height 18
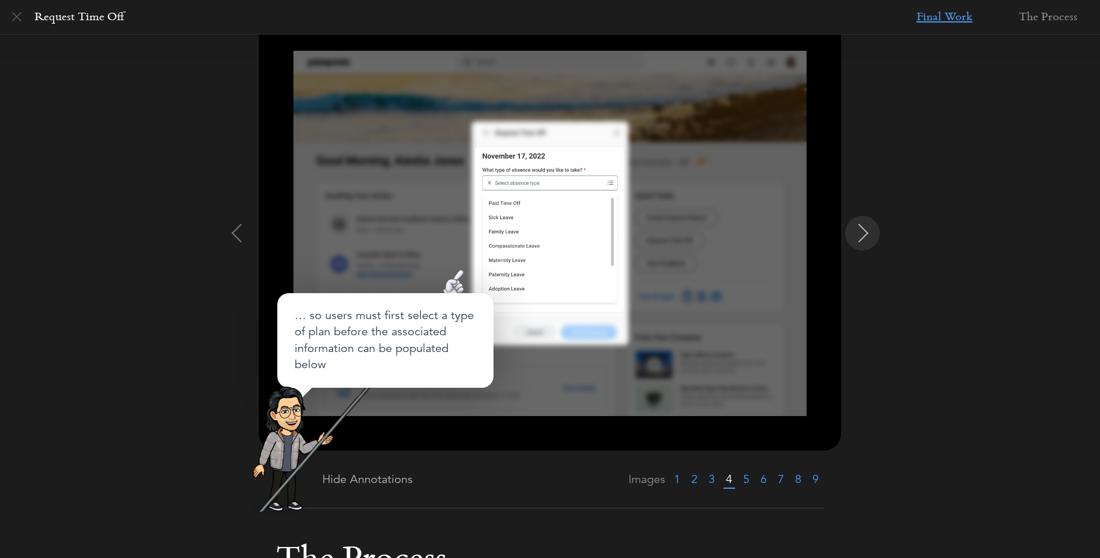
click at [873, 240] on button at bounding box center [862, 233] width 35 height 35
click at [869, 232] on img at bounding box center [864, 233] width 18 height 18
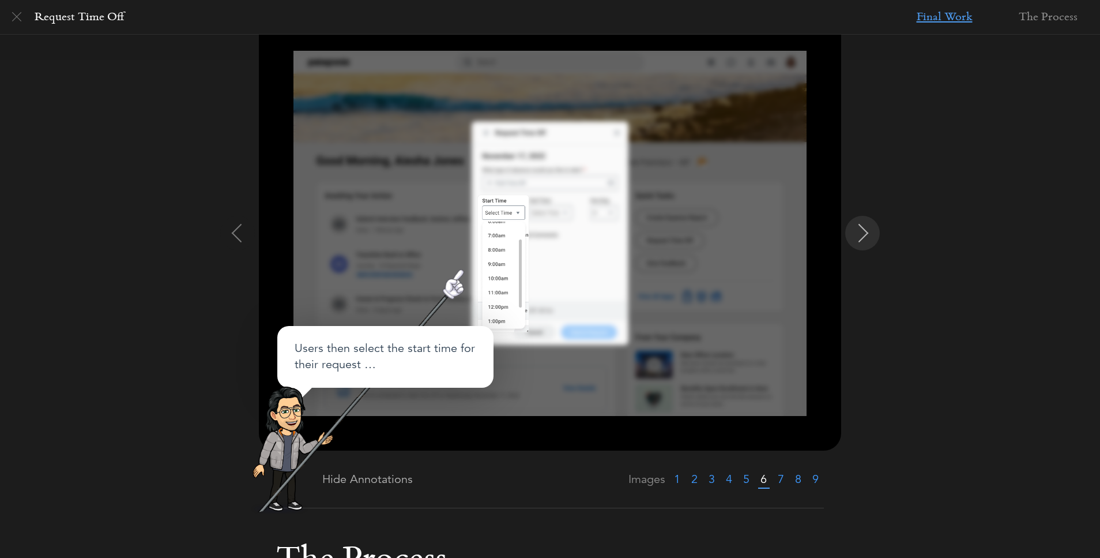
click at [869, 232] on img at bounding box center [864, 233] width 18 height 18
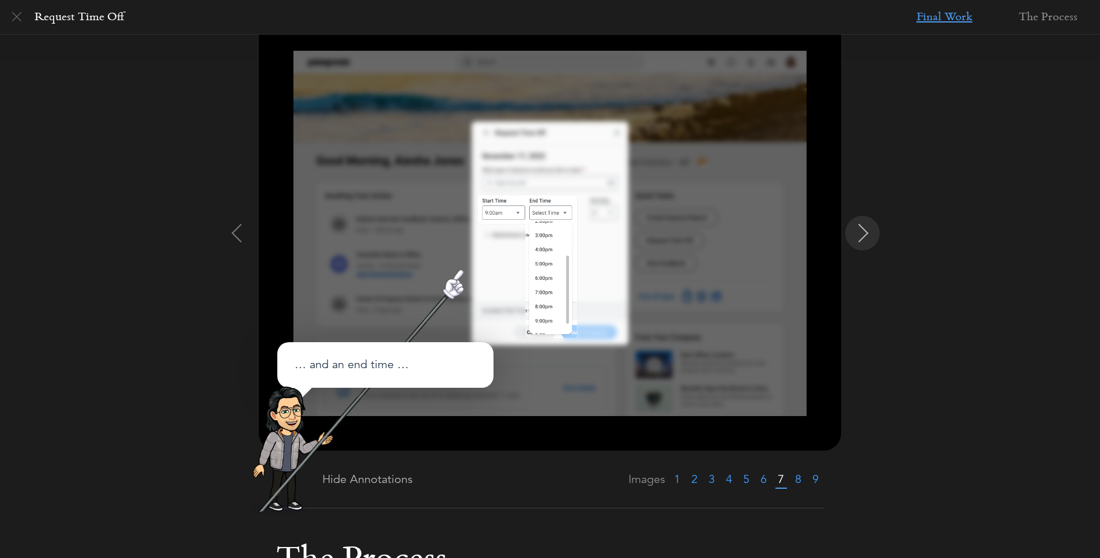
click at [869, 232] on img at bounding box center [864, 233] width 18 height 18
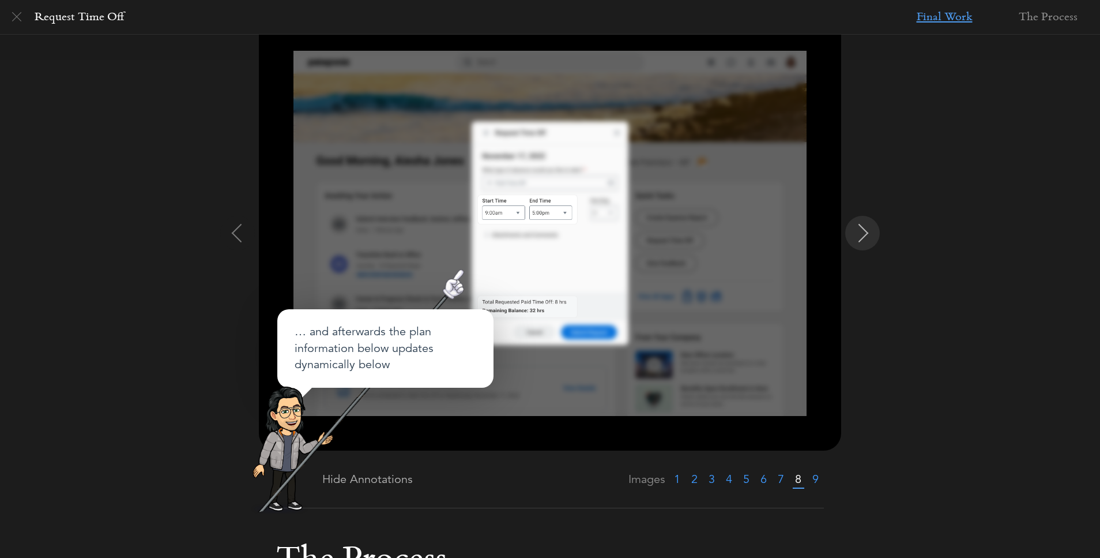
click at [869, 232] on img at bounding box center [864, 233] width 18 height 18
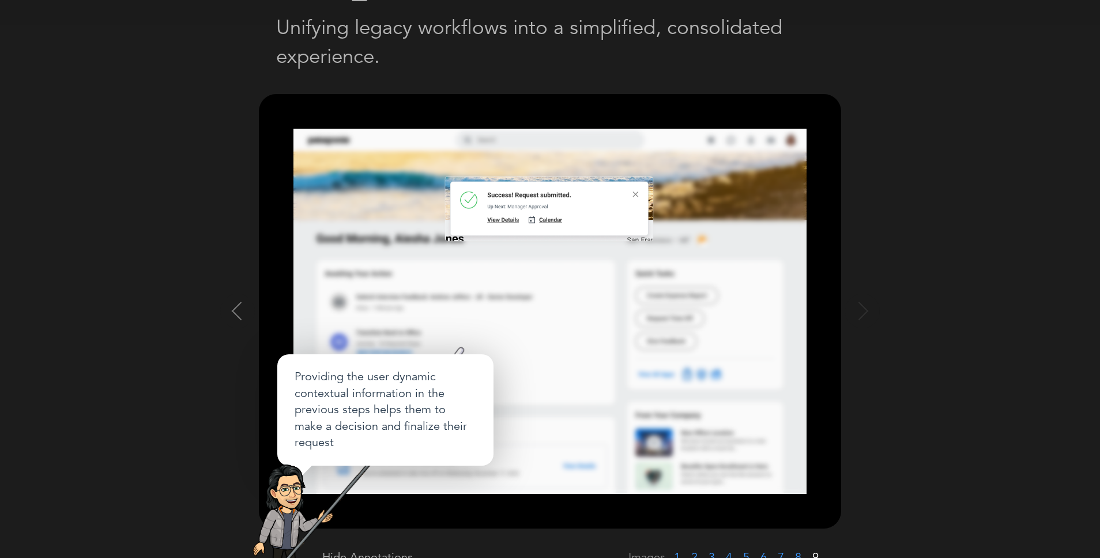
scroll to position [9, 0]
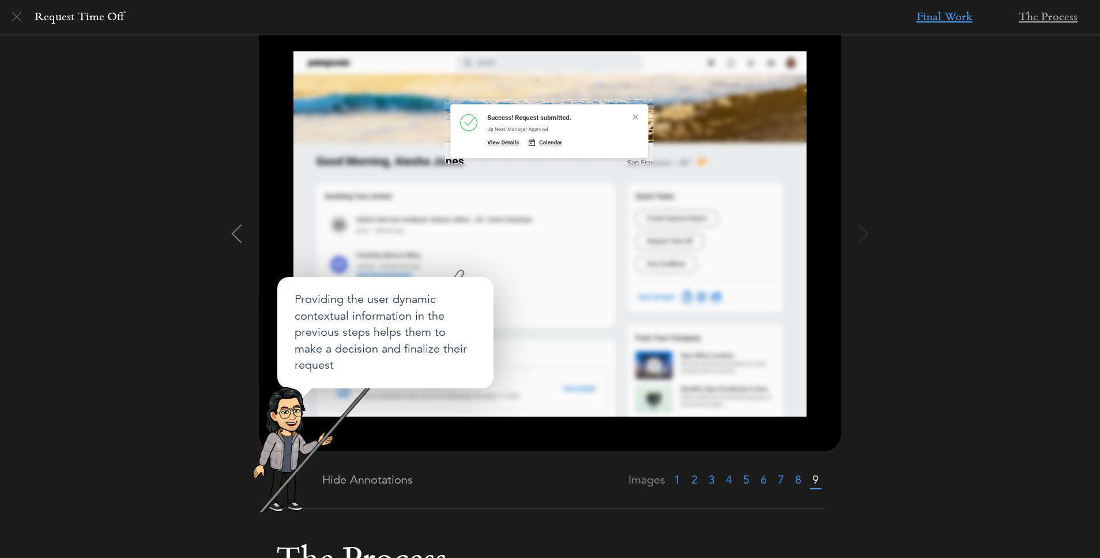
click at [1056, 21] on li "The Process" at bounding box center [1049, 17] width 104 height 35
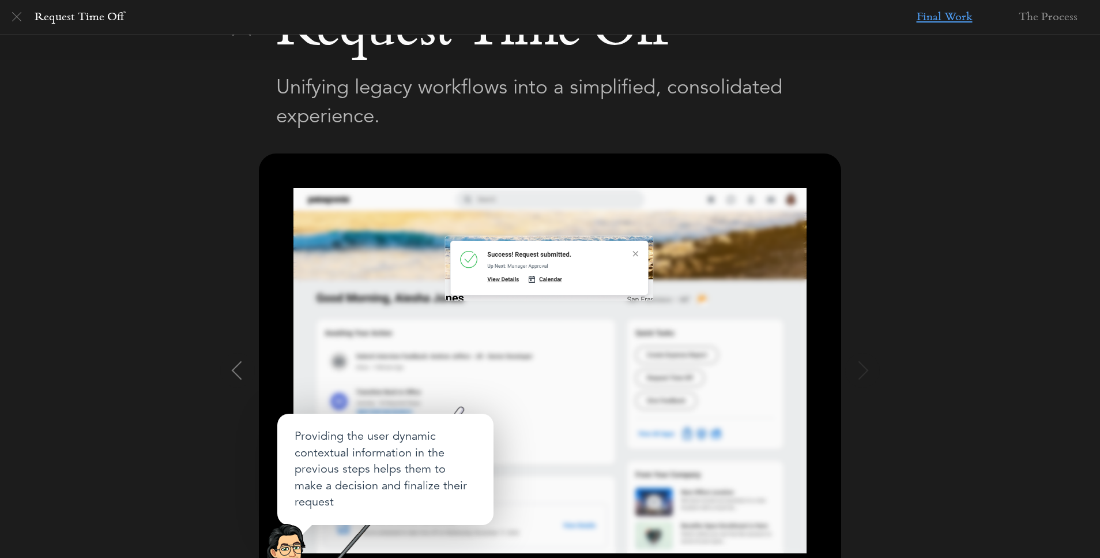
scroll to position [0, 0]
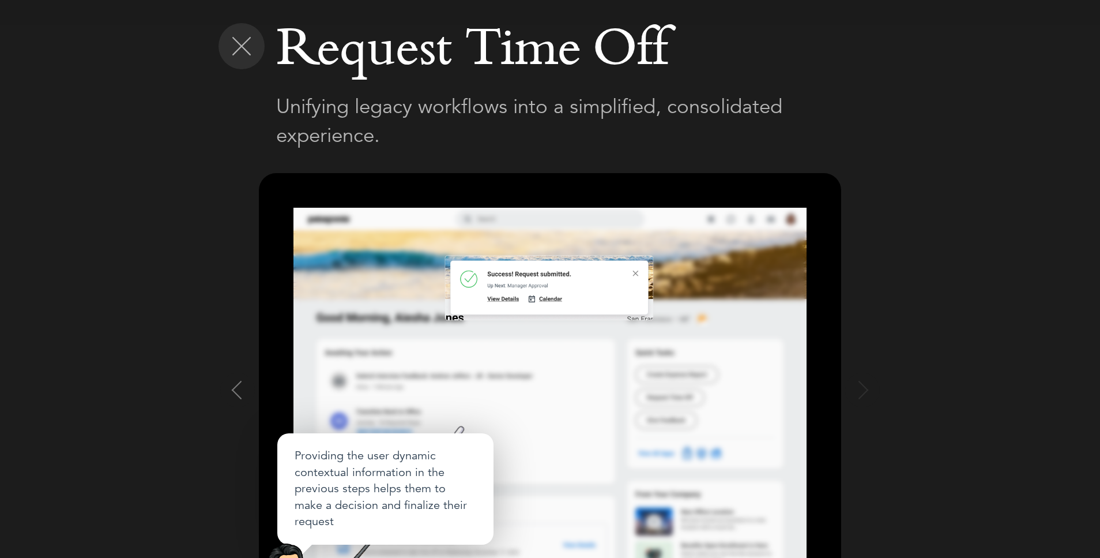
click at [233, 46] on img at bounding box center [241, 46] width 18 height 18
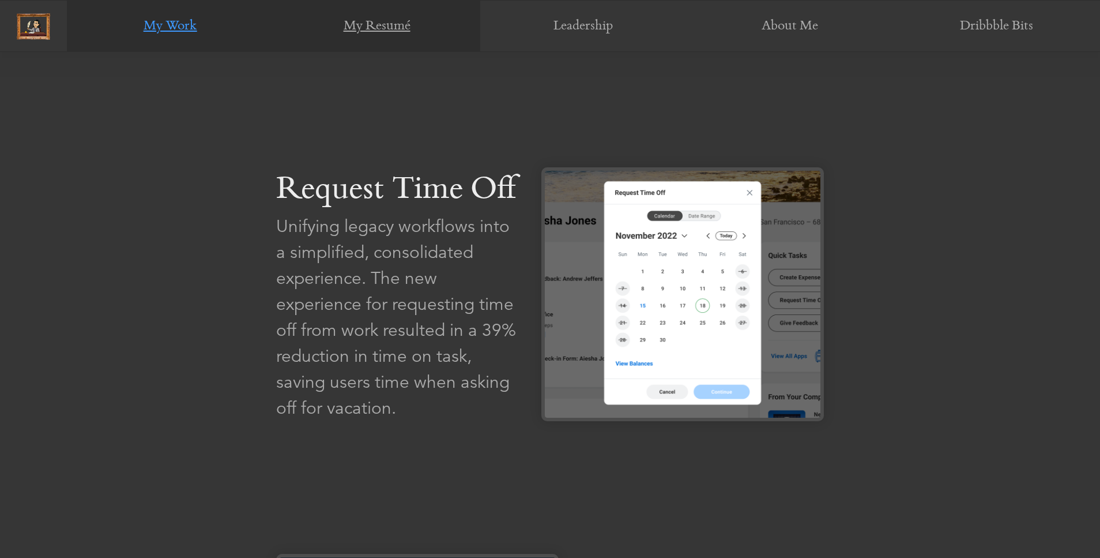
click at [338, 27] on link "My Resumé" at bounding box center [376, 27] width 206 height 52
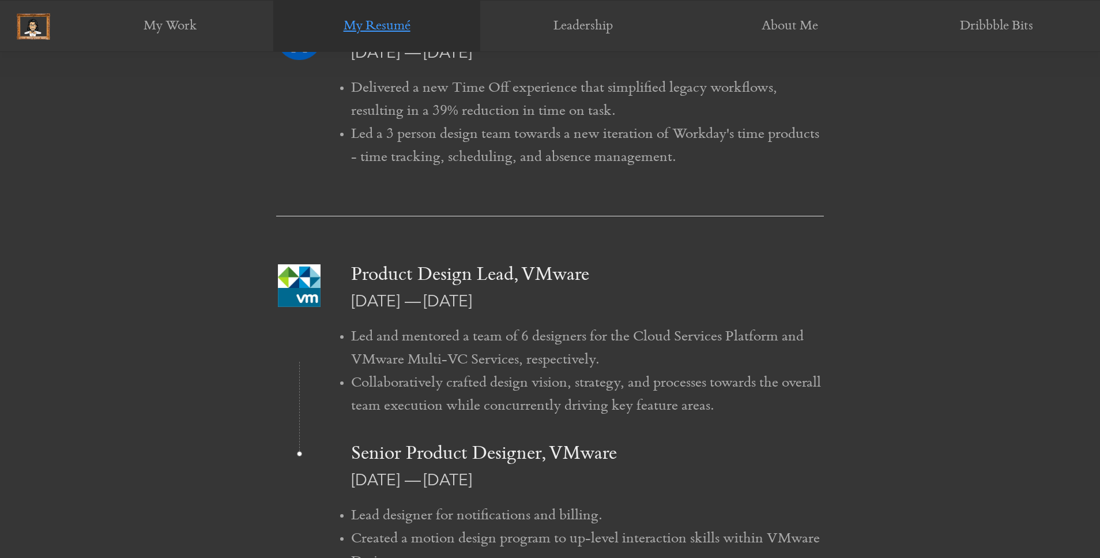
scroll to position [1243, 0]
